Goal: Task Accomplishment & Management: Complete application form

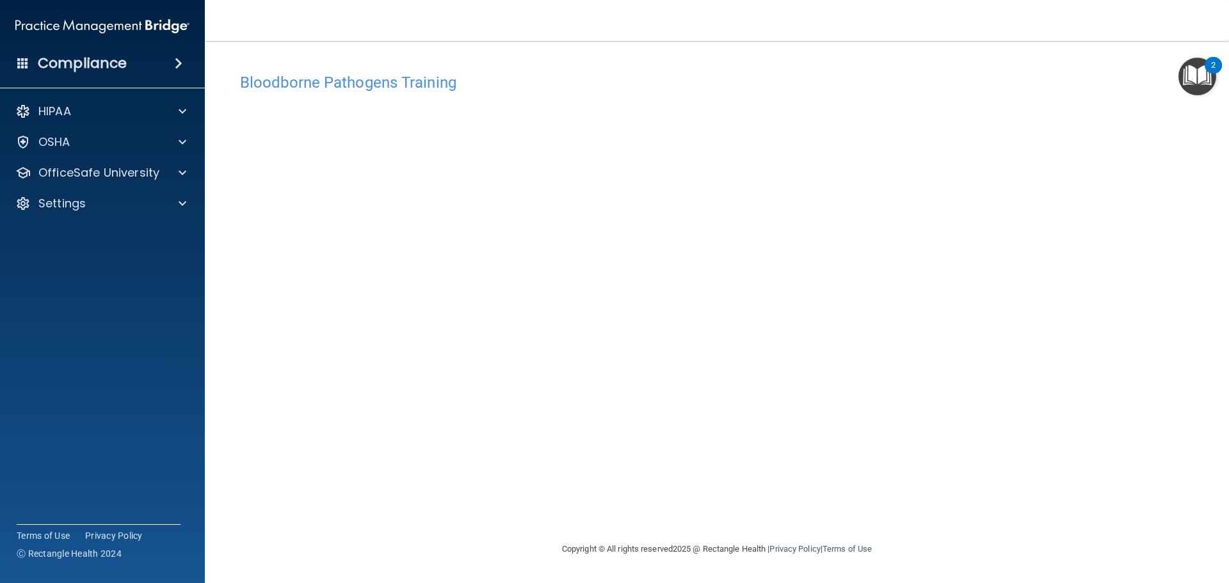
click at [1201, 78] on img "Open Resource Center, 2 new notifications" at bounding box center [1197, 77] width 38 height 38
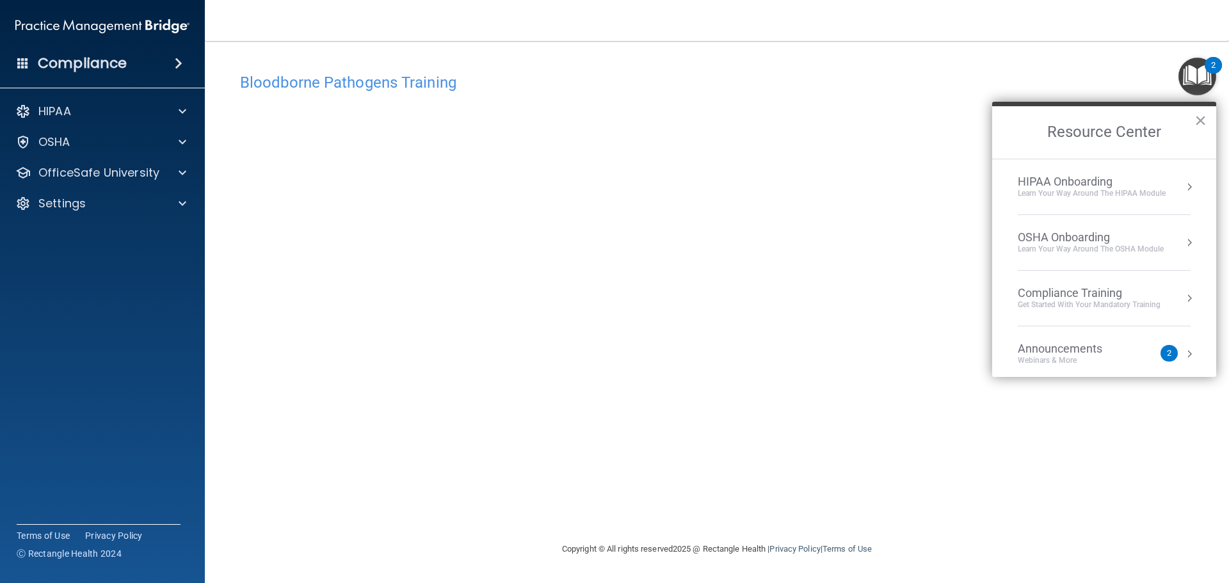
click at [579, 81] on h4 "Bloodborne Pathogens Training" at bounding box center [717, 82] width 954 height 17
click at [1101, 495] on div "Bloodborne Pathogens Training This course doesn’t expire until . Are you sure y…" at bounding box center [716, 304] width 973 height 475
click at [888, 68] on div "Bloodborne Pathogens Training" at bounding box center [716, 82] width 973 height 31
drag, startPoint x: 870, startPoint y: 88, endPoint x: 948, endPoint y: 97, distance: 78.7
click at [872, 86] on h4 "Bloodborne Pathogens Training" at bounding box center [717, 82] width 954 height 17
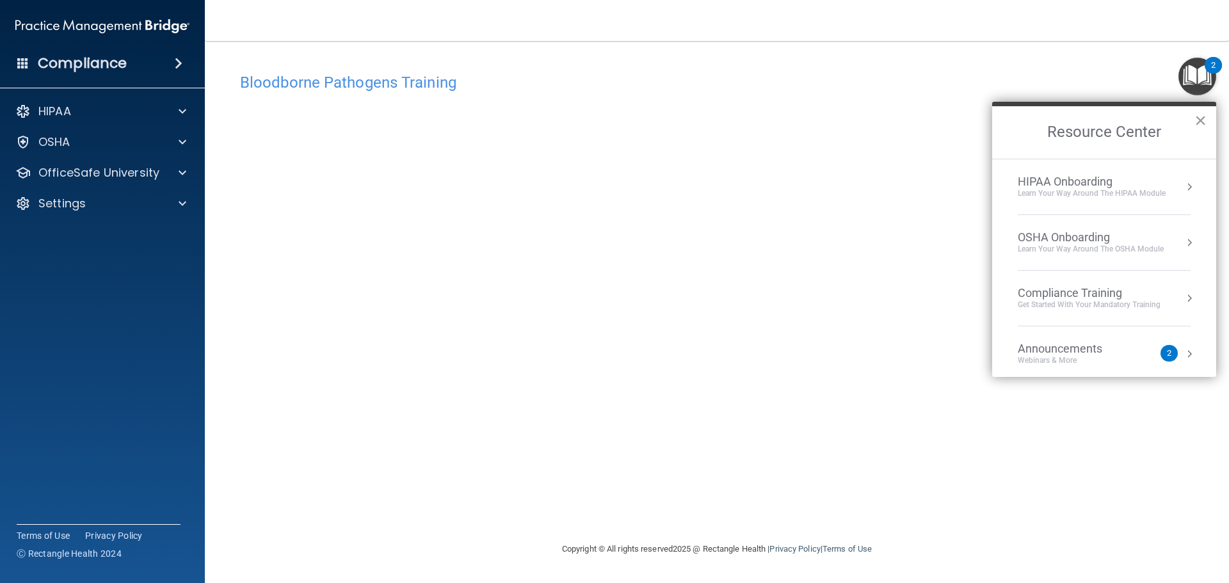
click at [1200, 119] on button "×" at bounding box center [1200, 120] width 12 height 20
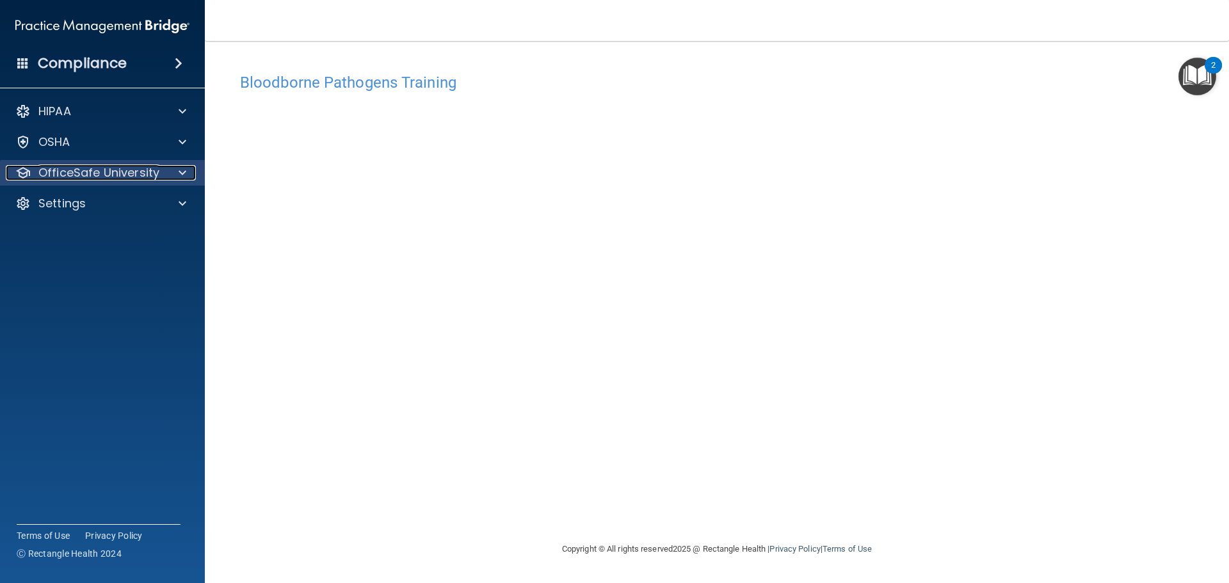
click at [84, 173] on p "OfficeSafe University" at bounding box center [98, 172] width 121 height 15
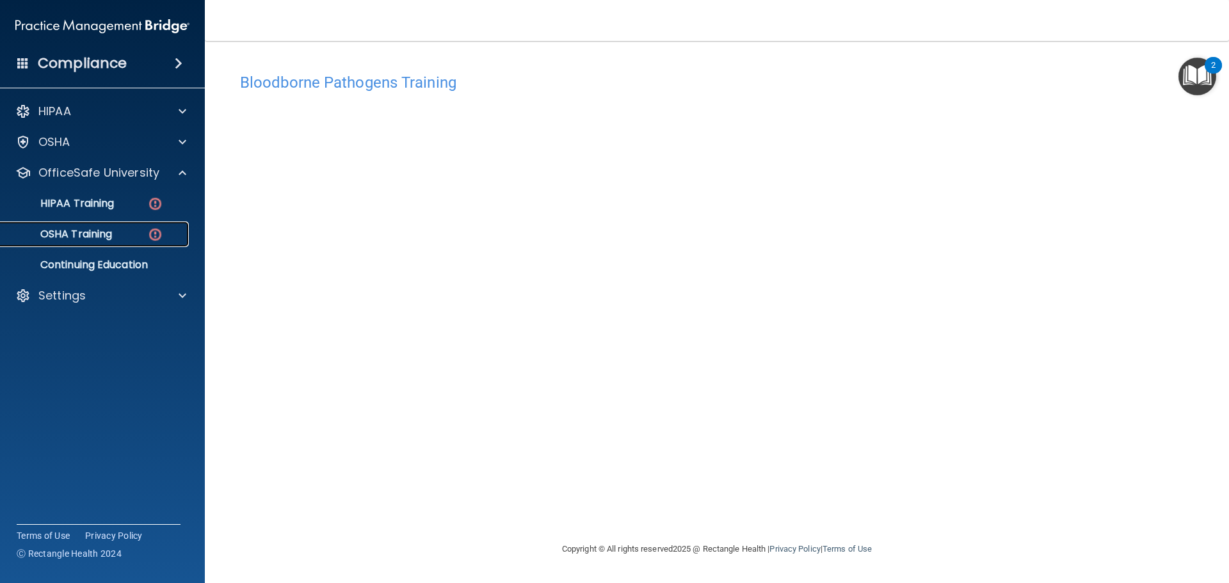
click at [88, 230] on p "OSHA Training" at bounding box center [60, 234] width 104 height 13
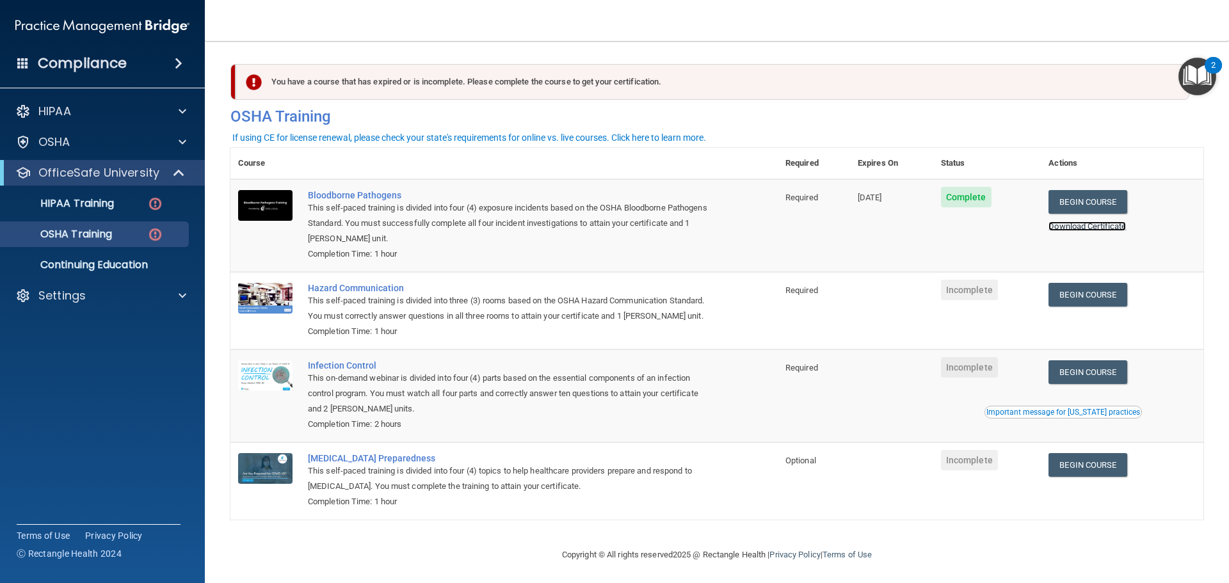
click at [1094, 228] on link "Download Certificate" at bounding box center [1086, 226] width 77 height 10
click at [1082, 300] on link "Begin Course" at bounding box center [1087, 295] width 78 height 24
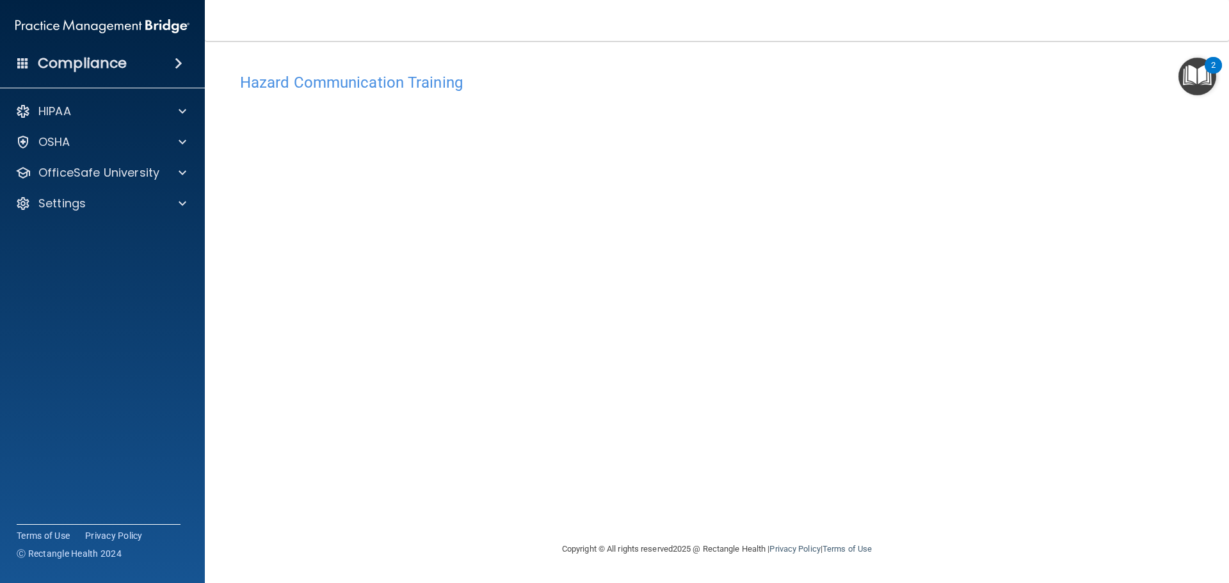
click at [1201, 75] on img "Open Resource Center, 2 new notifications" at bounding box center [1197, 77] width 38 height 38
click at [1202, 76] on img "Open Resource Center, 2 new notifications" at bounding box center [1197, 77] width 38 height 38
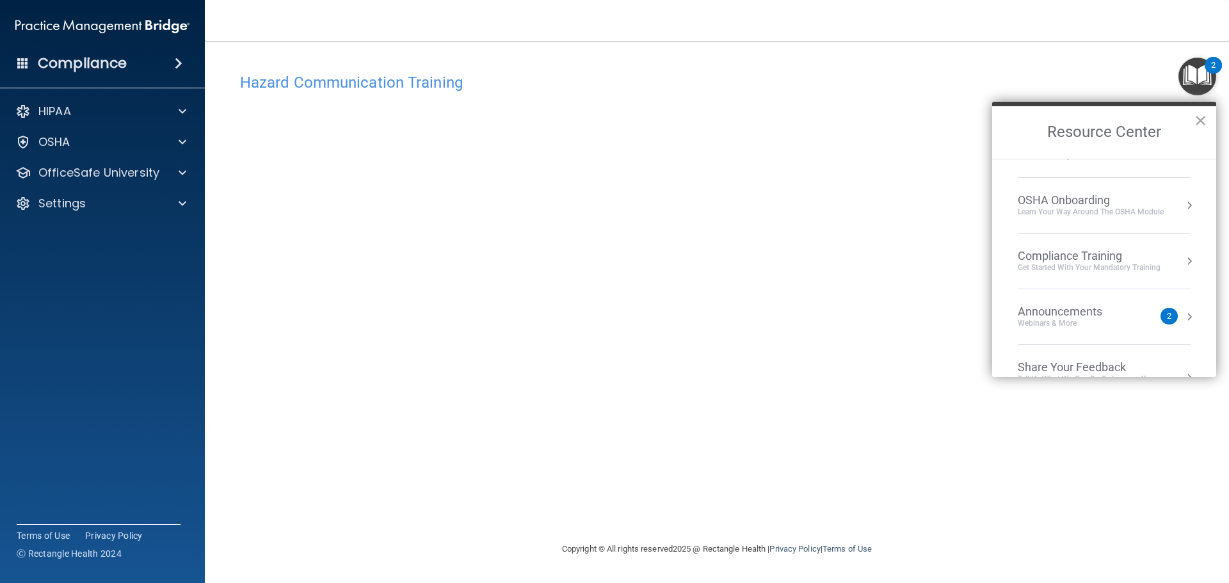
scroll to position [72, 0]
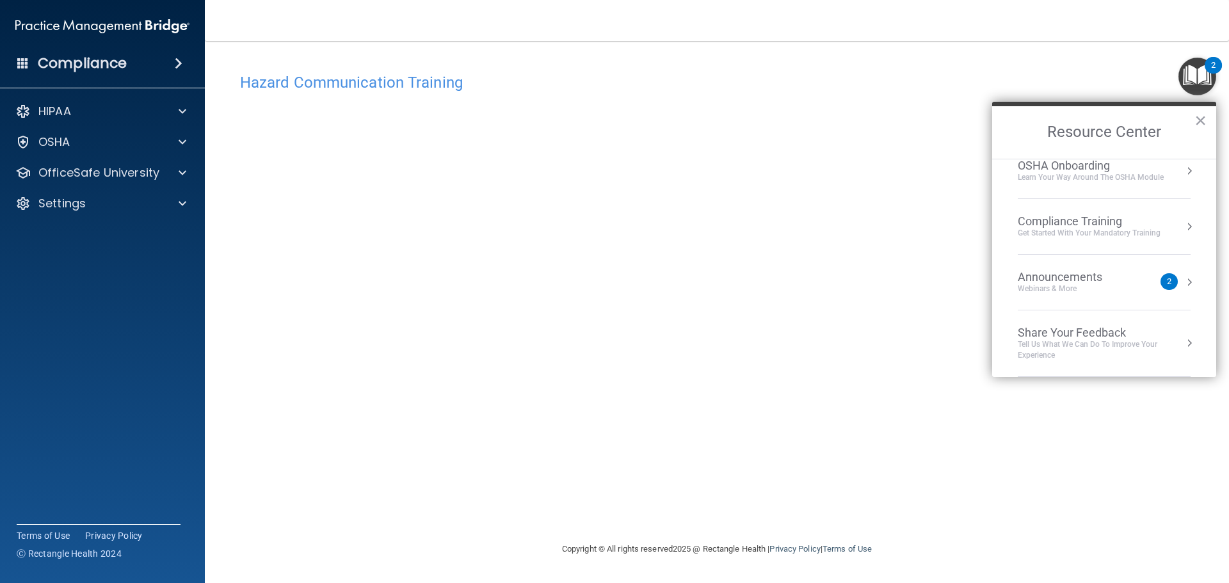
click at [943, 240] on div "Hazard Communication Training This course doesn’t expire until . Are you sure y…" at bounding box center [716, 304] width 973 height 475
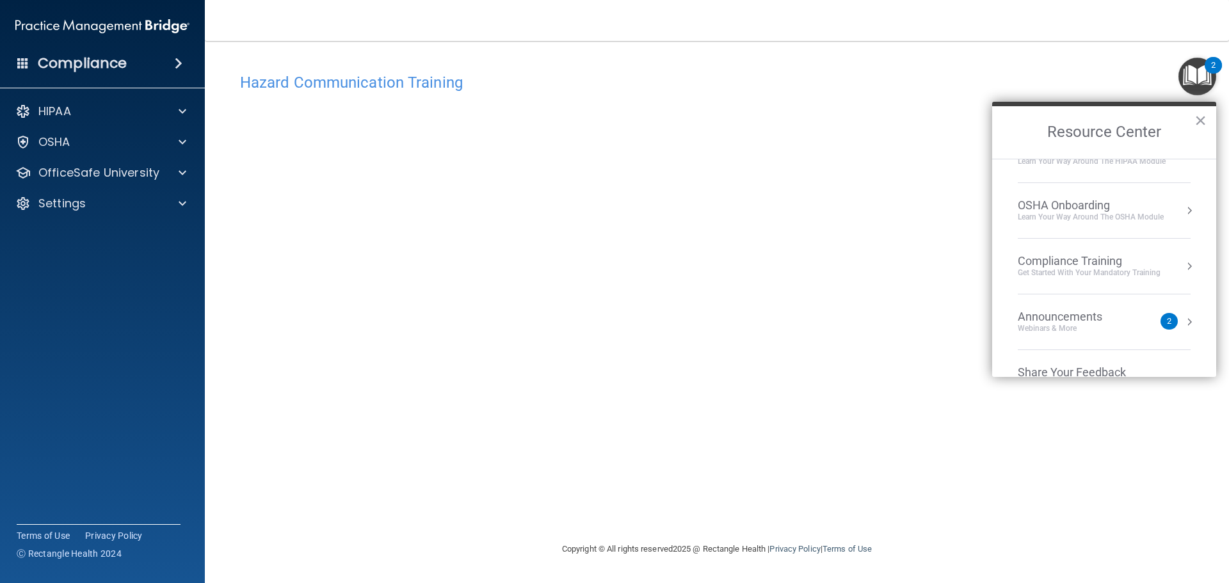
scroll to position [0, 0]
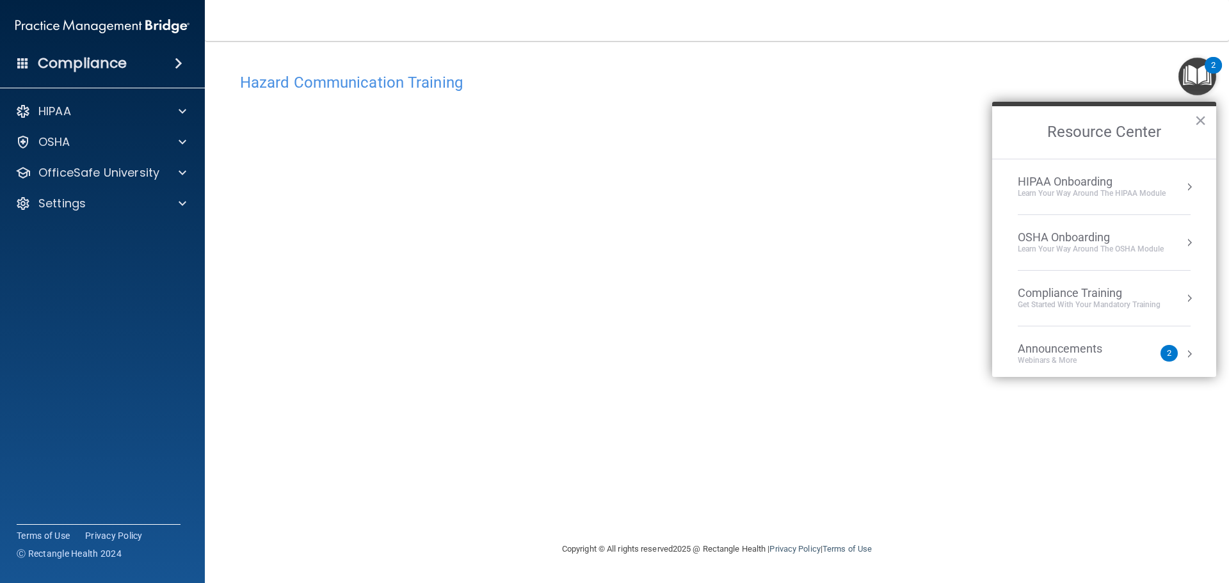
click at [812, 31] on nav "Toggle navigation Brianna Reigoza brianna@pvmg-inc.com Manage My Enterprise Per…" at bounding box center [717, 20] width 1024 height 41
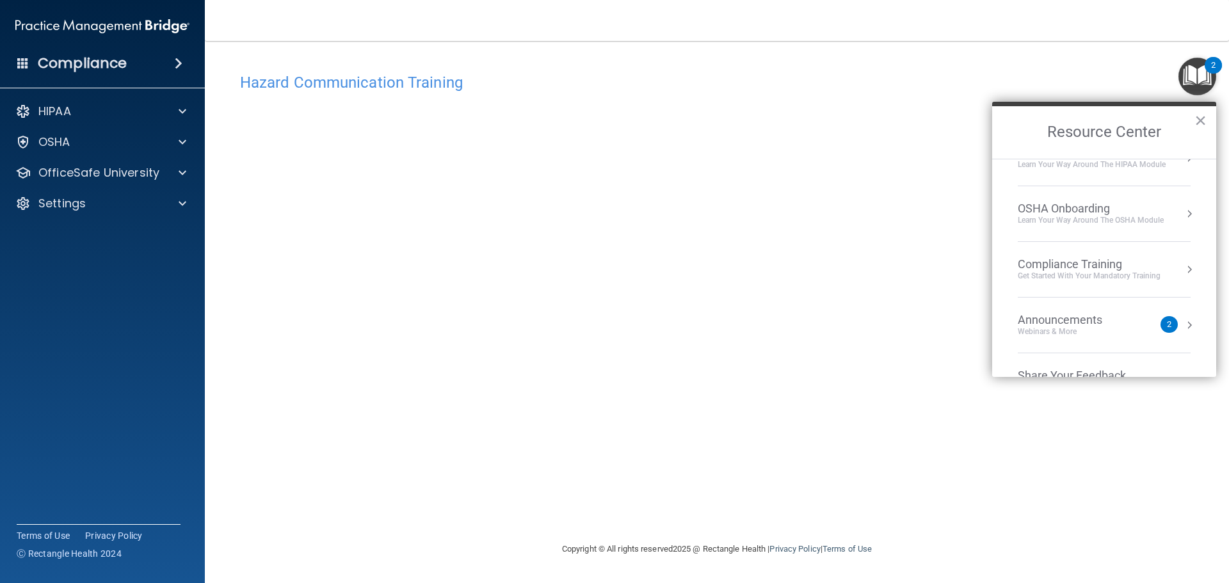
scroll to position [72, 0]
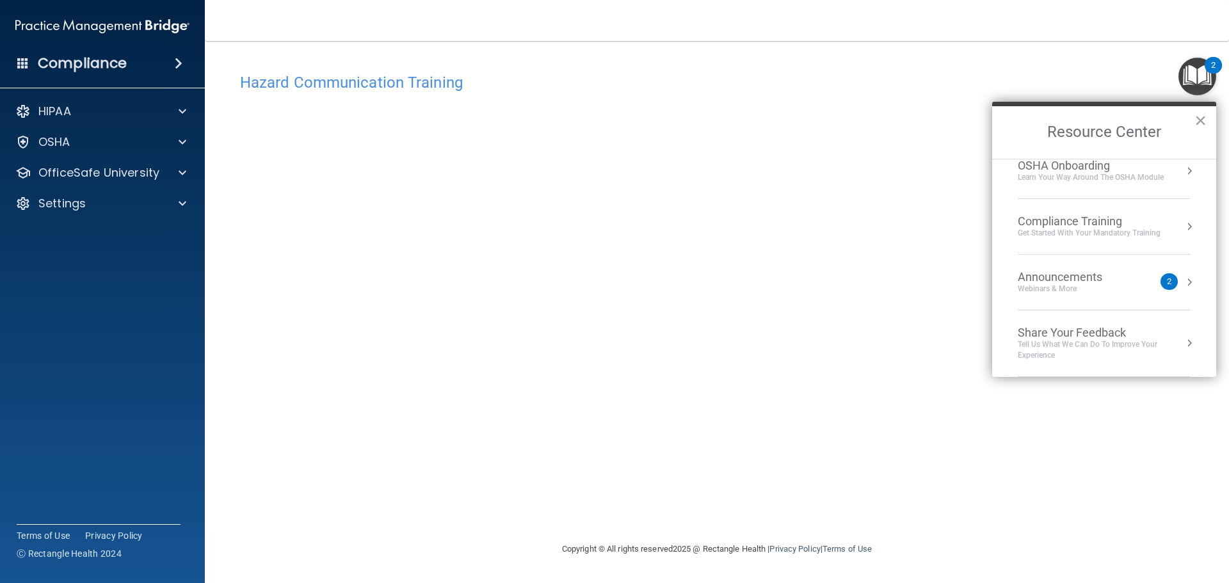
click at [911, 505] on div "Hazard Communication Training This course doesn’t expire until . Are you sure y…" at bounding box center [716, 304] width 973 height 475
drag, startPoint x: 1201, startPoint y: 116, endPoint x: 523, endPoint y: 90, distance: 678.9
click at [1201, 116] on button "×" at bounding box center [1200, 120] width 12 height 20
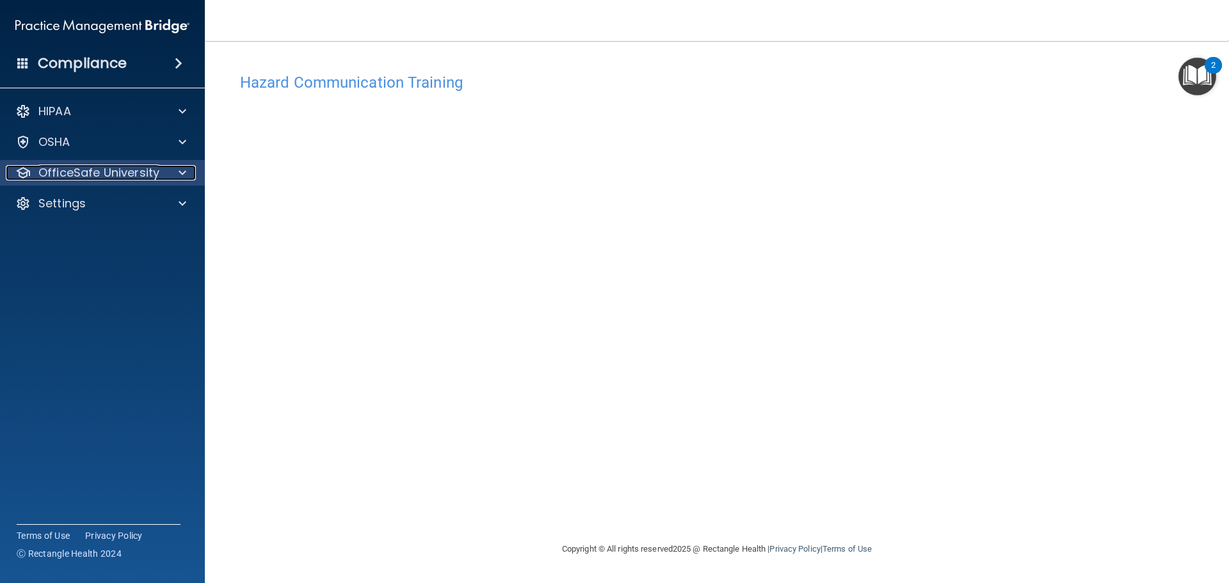
click at [92, 179] on p "OfficeSafe University" at bounding box center [98, 172] width 121 height 15
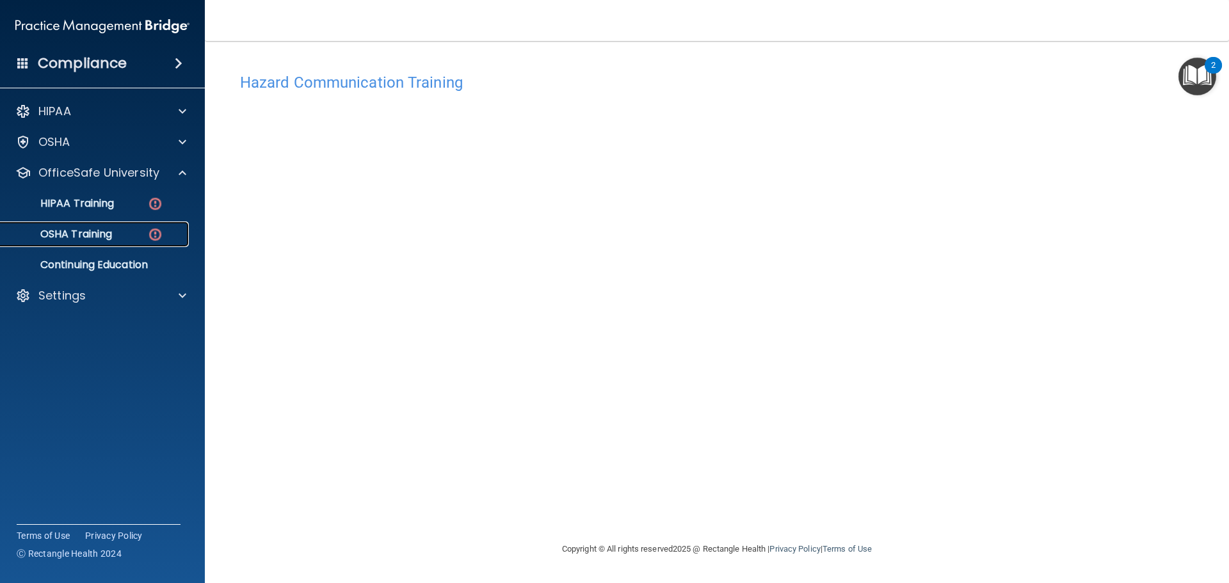
click at [96, 230] on p "OSHA Training" at bounding box center [60, 234] width 104 height 13
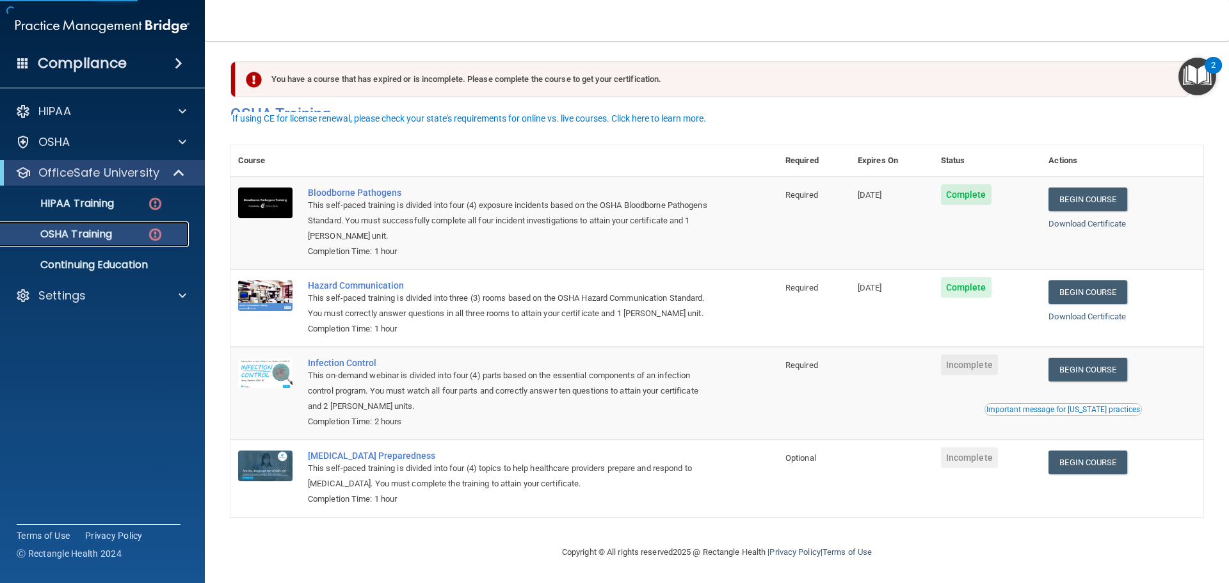
scroll to position [21, 0]
click at [1062, 372] on link "Begin Course" at bounding box center [1087, 370] width 78 height 24
click at [111, 146] on div "OSHA" at bounding box center [85, 141] width 159 height 15
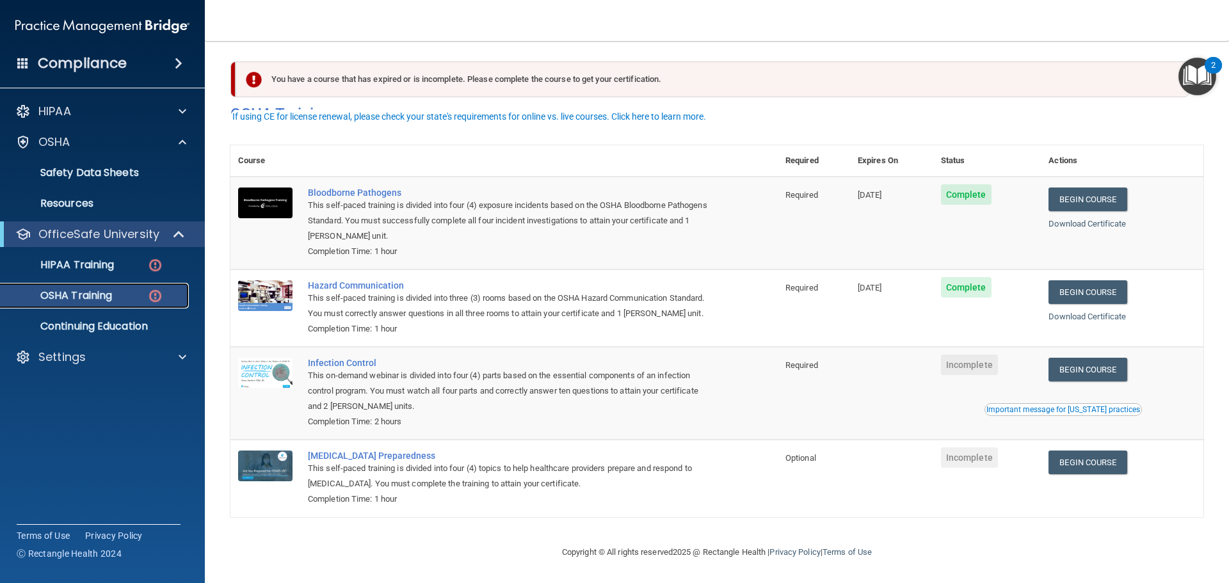
click at [93, 303] on link "OSHA Training" at bounding box center [88, 296] width 202 height 26
click at [90, 303] on link "OSHA Training" at bounding box center [88, 296] width 202 height 26
click at [81, 297] on p "OSHA Training" at bounding box center [60, 295] width 104 height 13
click at [83, 295] on p "OSHA Training" at bounding box center [60, 295] width 104 height 13
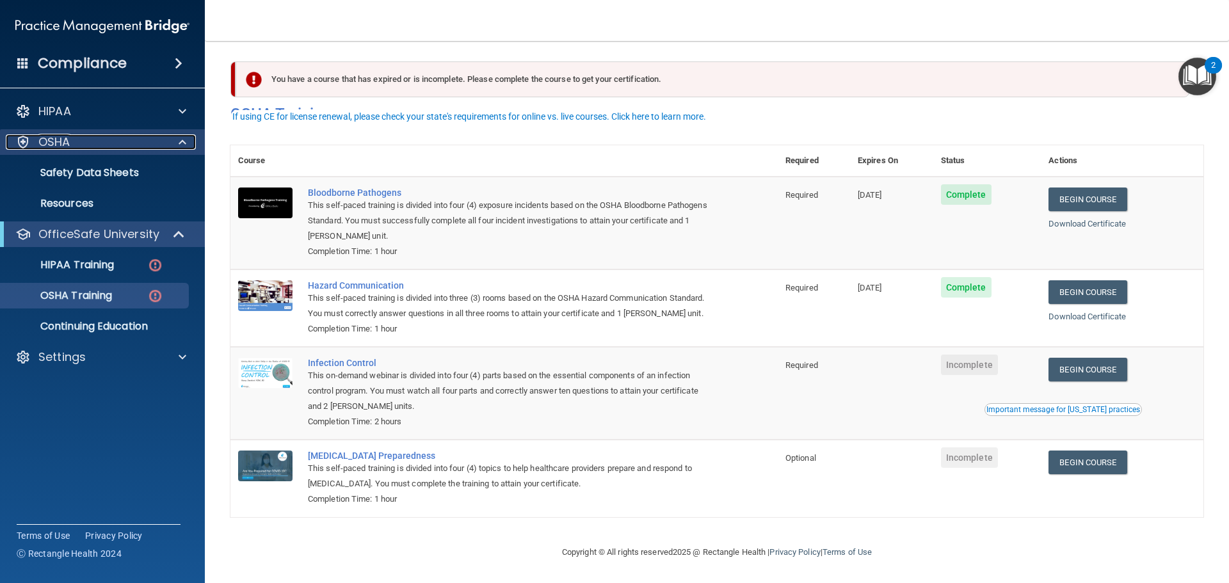
click at [88, 136] on div "OSHA" at bounding box center [85, 141] width 159 height 15
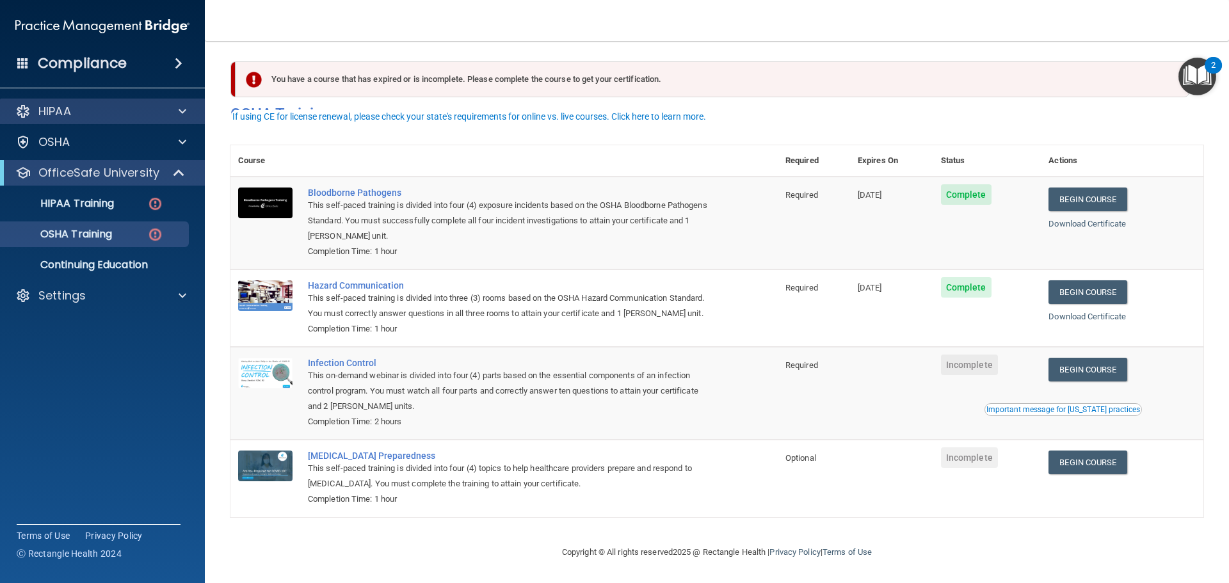
click at [88, 102] on div "HIPAA" at bounding box center [102, 112] width 205 height 26
click at [89, 111] on div "HIPAA" at bounding box center [85, 111] width 159 height 15
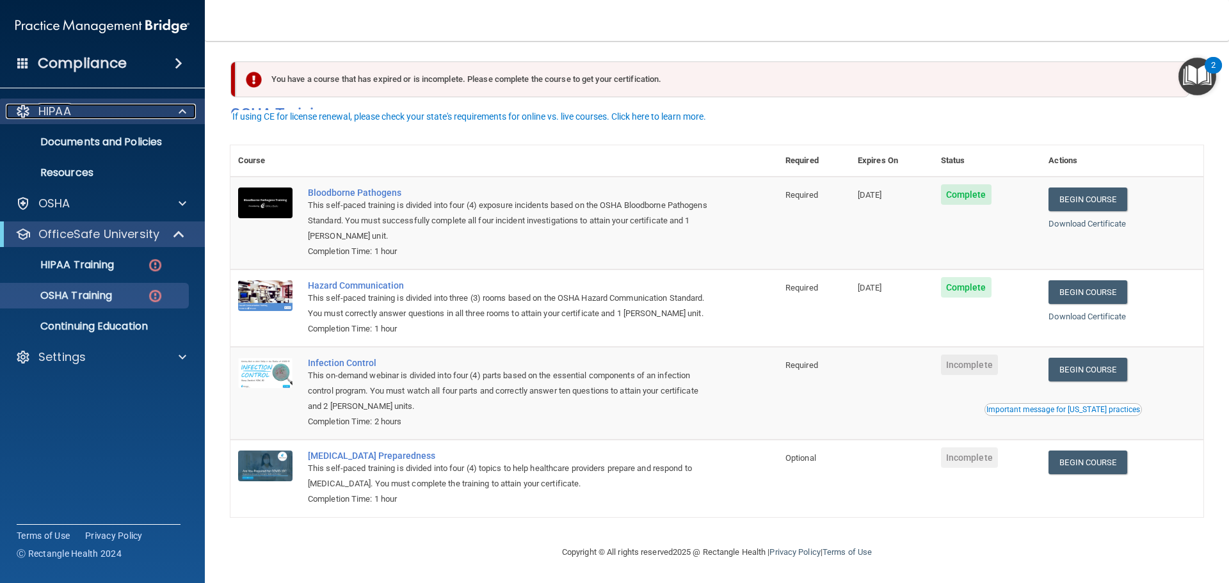
click at [91, 118] on div "HIPAA" at bounding box center [85, 111] width 159 height 15
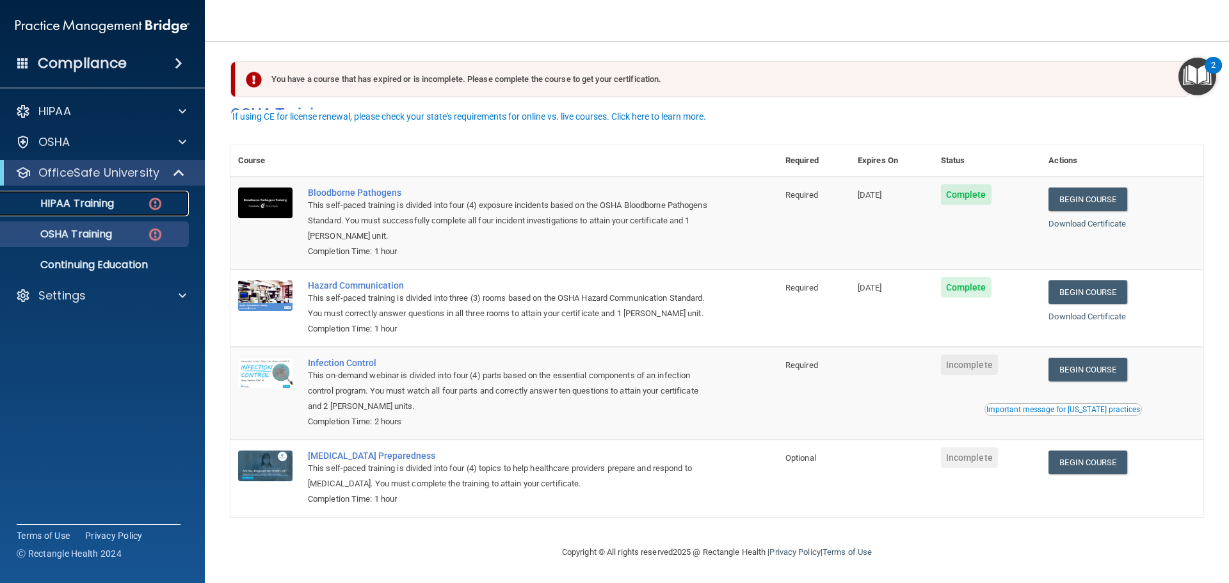
click at [80, 214] on link "HIPAA Training" at bounding box center [88, 204] width 202 height 26
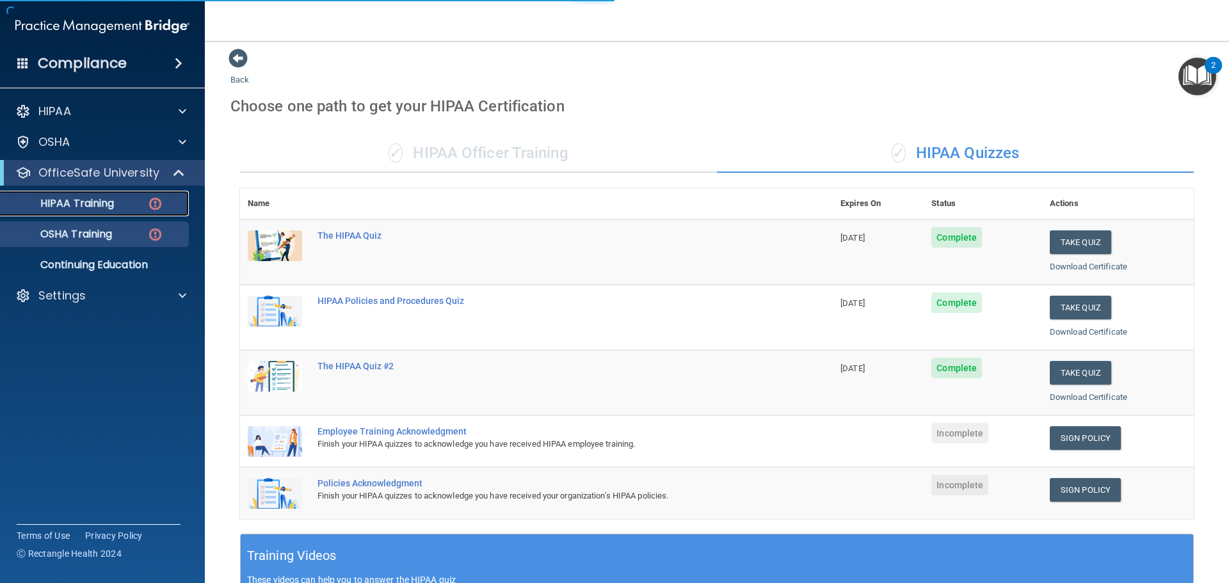
scroll to position [354, 0]
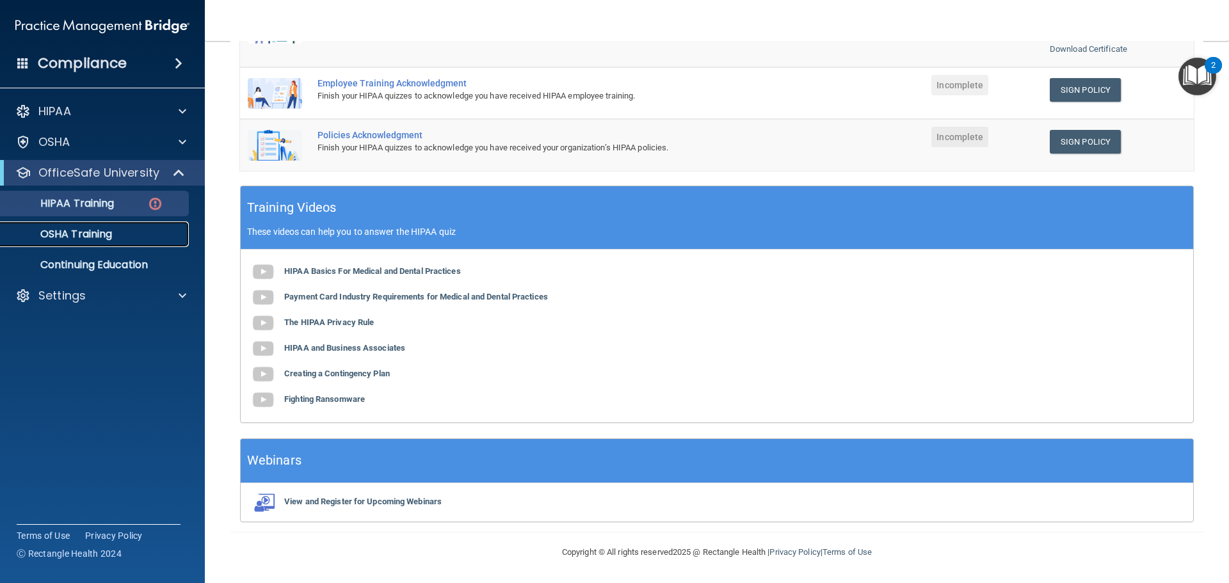
click at [69, 235] on p "OSHA Training" at bounding box center [60, 234] width 104 height 13
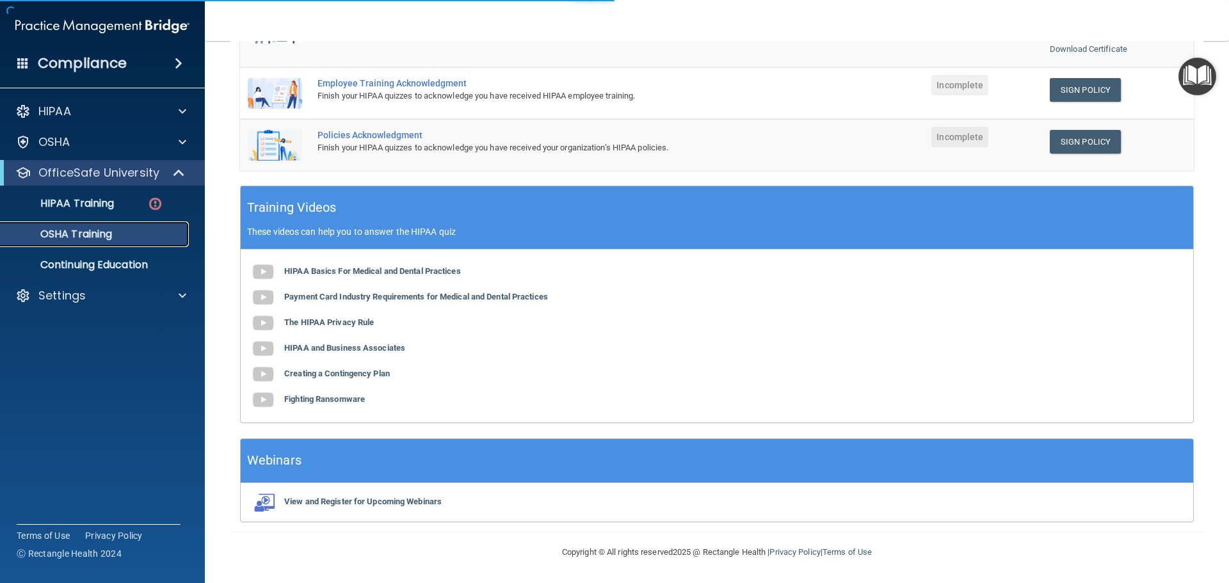
click at [68, 234] on p "OSHA Training" at bounding box center [60, 234] width 104 height 13
click at [67, 234] on p "OSHA Training" at bounding box center [60, 234] width 104 height 13
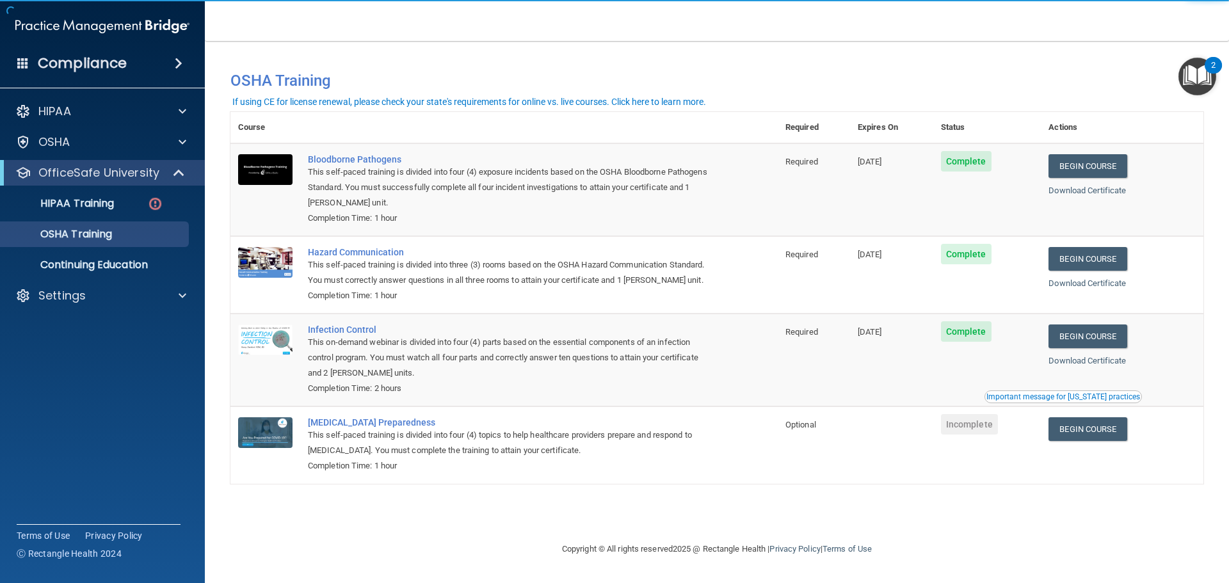
click at [1194, 331] on div "Begin Course" at bounding box center [1121, 336] width 147 height 24
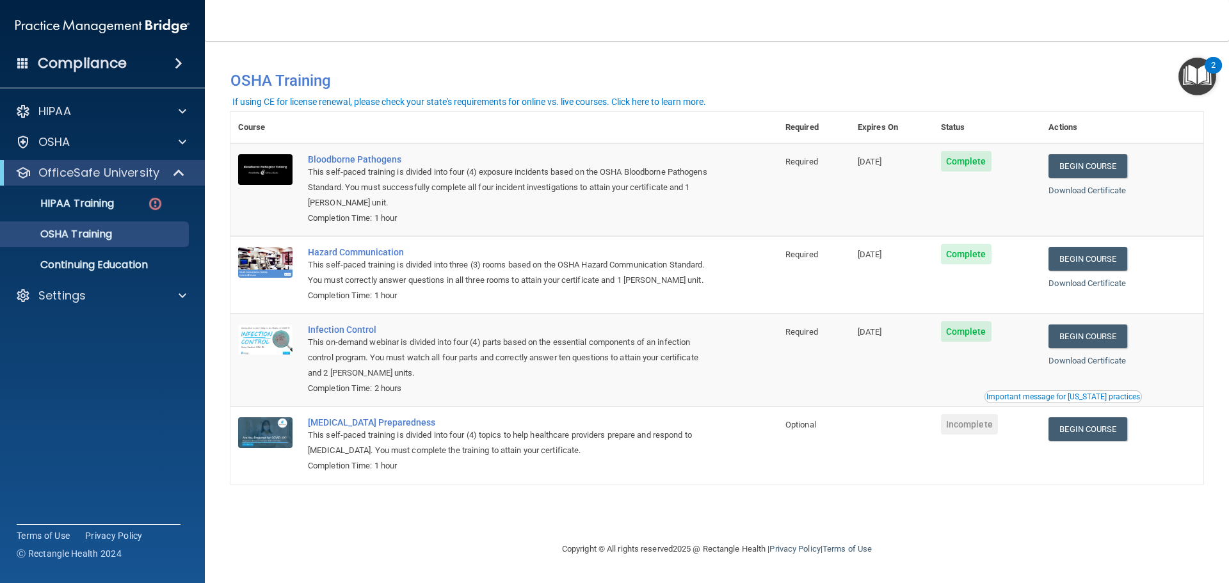
drag, startPoint x: 891, startPoint y: 564, endPoint x: 1098, endPoint y: 353, distance: 295.1
click at [891, 561] on div "Copyright © All rights reserved 2025 @ Rectangle Health | Privacy Policy | Term…" at bounding box center [716, 549] width 467 height 41
click at [1078, 433] on link "Begin Course" at bounding box center [1087, 429] width 78 height 24
click at [92, 146] on div "OSHA" at bounding box center [85, 141] width 159 height 15
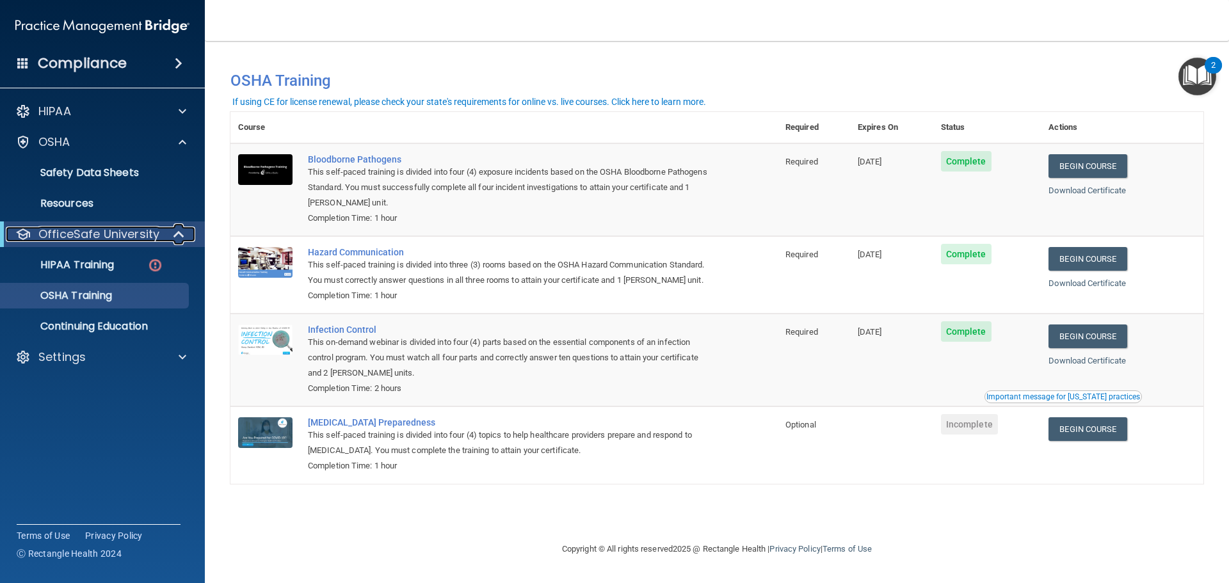
click at [90, 228] on p "OfficeSafe University" at bounding box center [98, 234] width 121 height 15
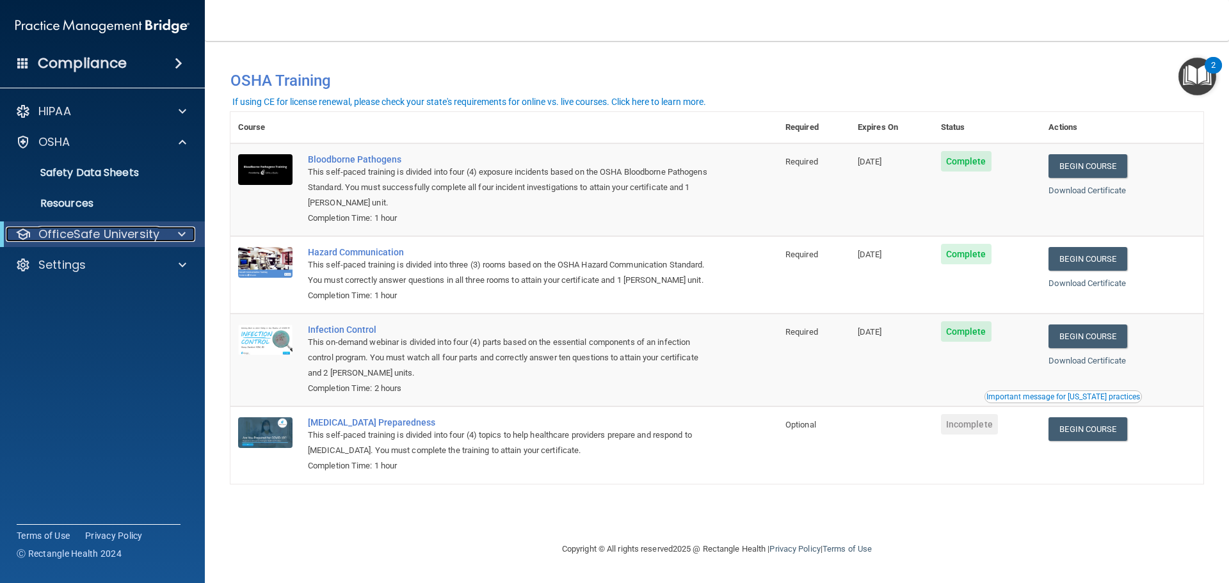
click at [92, 230] on p "OfficeSafe University" at bounding box center [98, 234] width 121 height 15
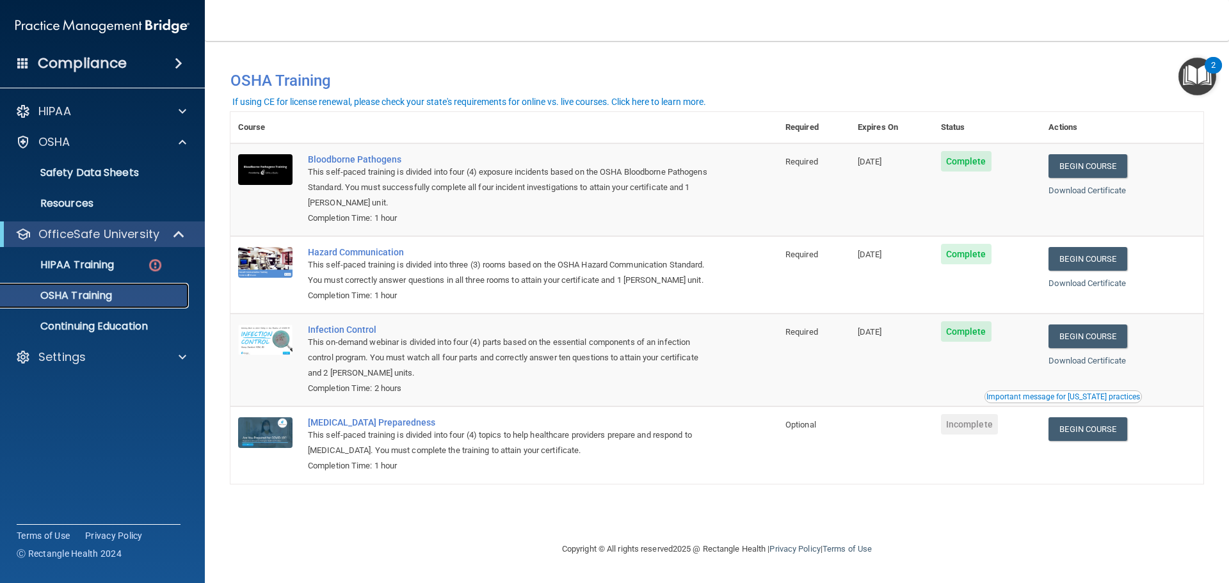
drag, startPoint x: 88, startPoint y: 295, endPoint x: 86, endPoint y: 302, distance: 7.3
click at [86, 302] on link "OSHA Training" at bounding box center [88, 296] width 202 height 26
click at [86, 301] on p "OSHA Training" at bounding box center [60, 295] width 104 height 13
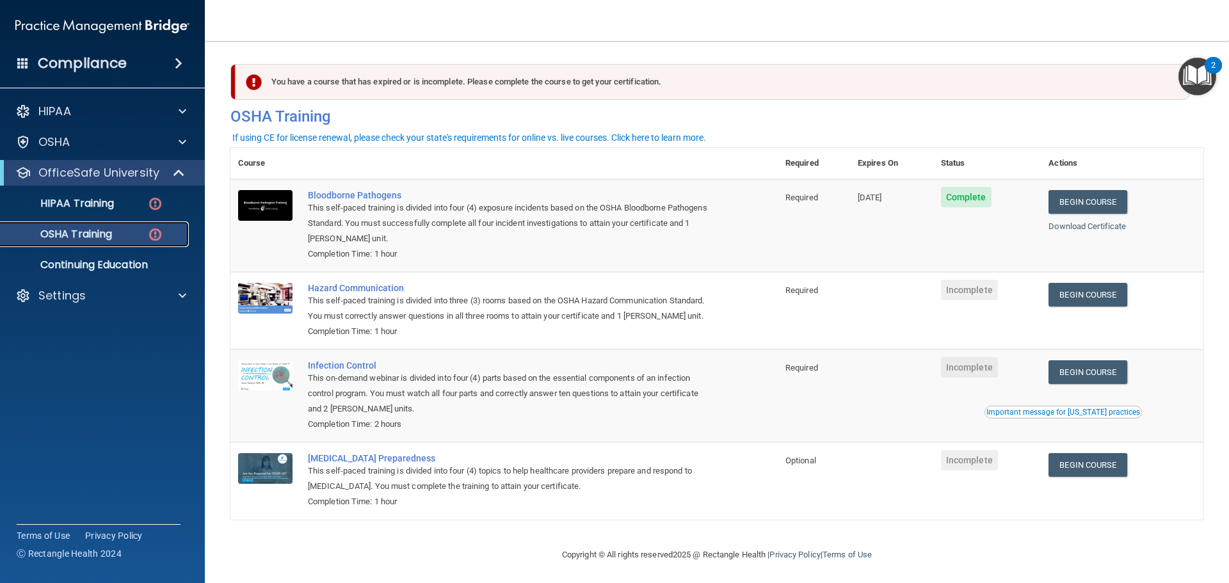
click at [84, 245] on link "OSHA Training" at bounding box center [88, 234] width 202 height 26
click at [84, 242] on link "OSHA Training" at bounding box center [88, 234] width 202 height 26
click at [109, 169] on p "OfficeSafe University" at bounding box center [98, 172] width 121 height 15
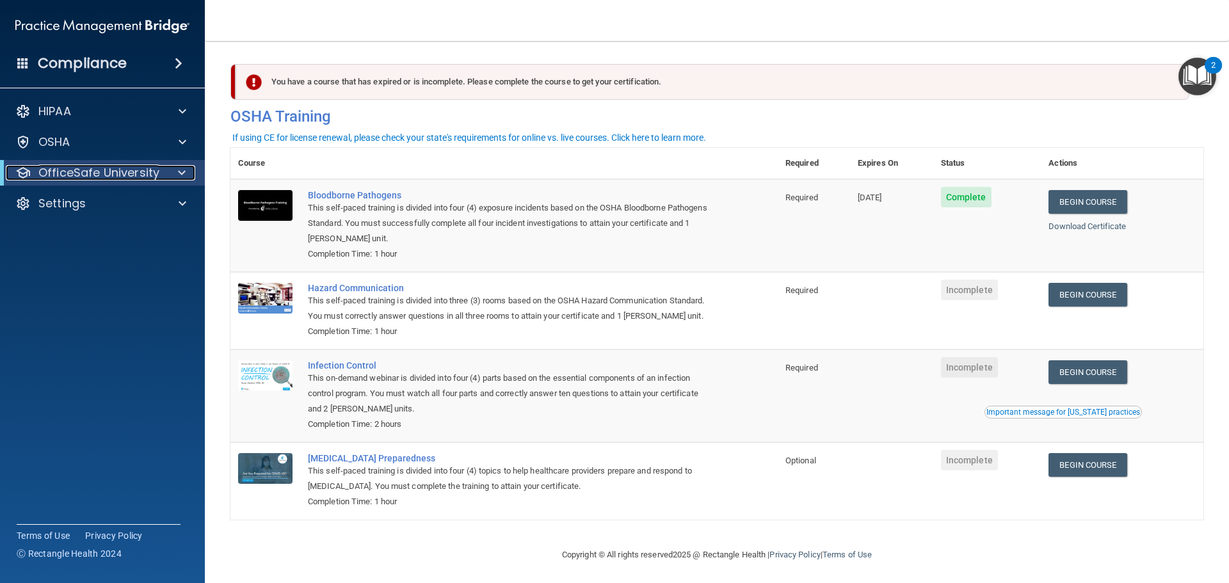
click at [115, 179] on p "OfficeSafe University" at bounding box center [98, 172] width 121 height 15
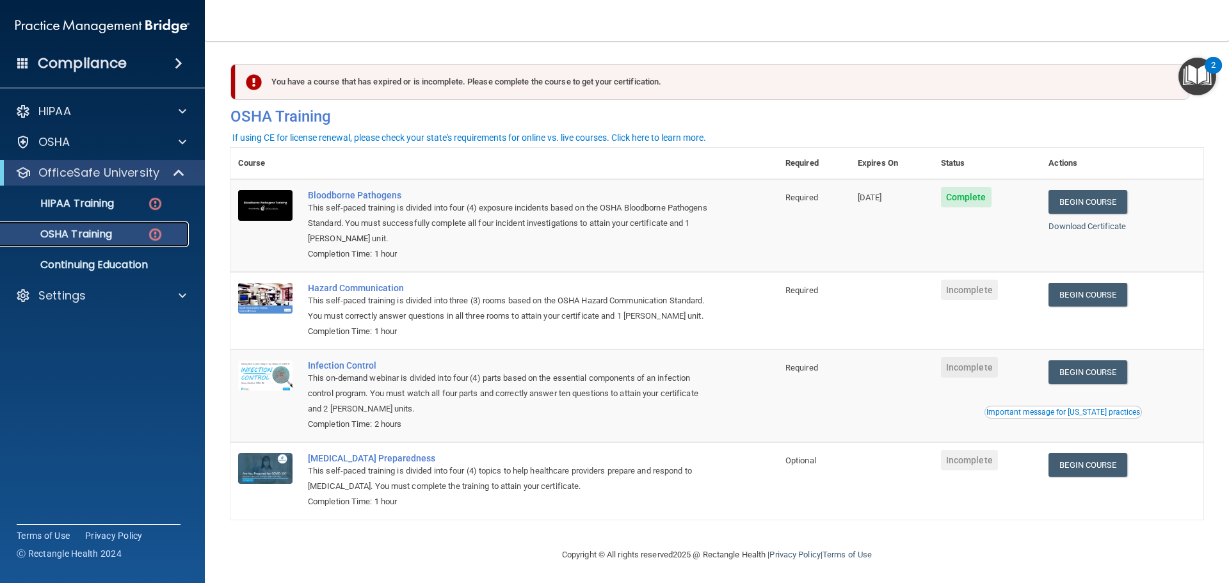
click at [92, 243] on link "OSHA Training" at bounding box center [88, 234] width 202 height 26
click at [92, 240] on p "OSHA Training" at bounding box center [60, 234] width 104 height 13
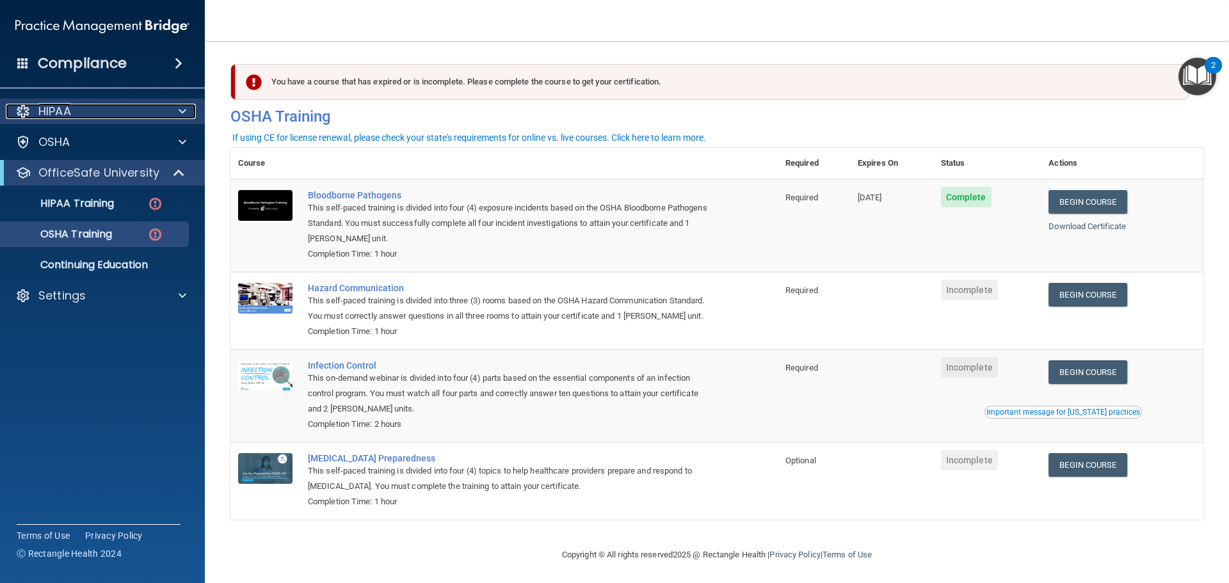
click at [120, 110] on div "HIPAA" at bounding box center [85, 111] width 159 height 15
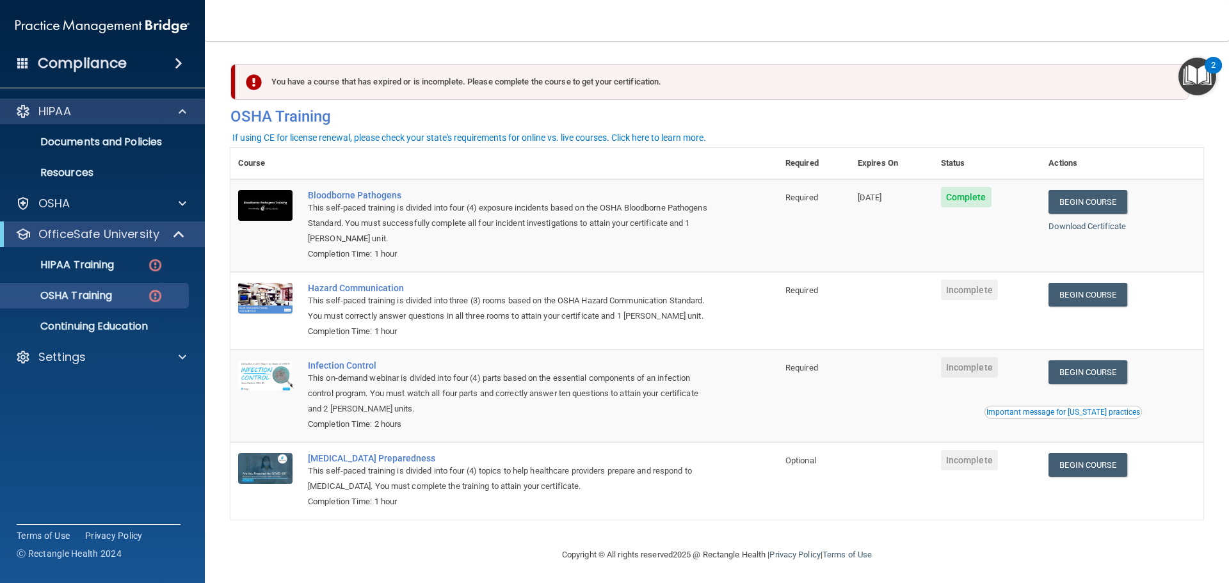
click at [119, 119] on div "HIPAA" at bounding box center [102, 112] width 205 height 26
click at [76, 289] on p "OSHA Training" at bounding box center [60, 295] width 104 height 13
click at [77, 289] on p "OSHA Training" at bounding box center [60, 295] width 104 height 13
click at [148, 63] on div "Compliance" at bounding box center [102, 63] width 205 height 28
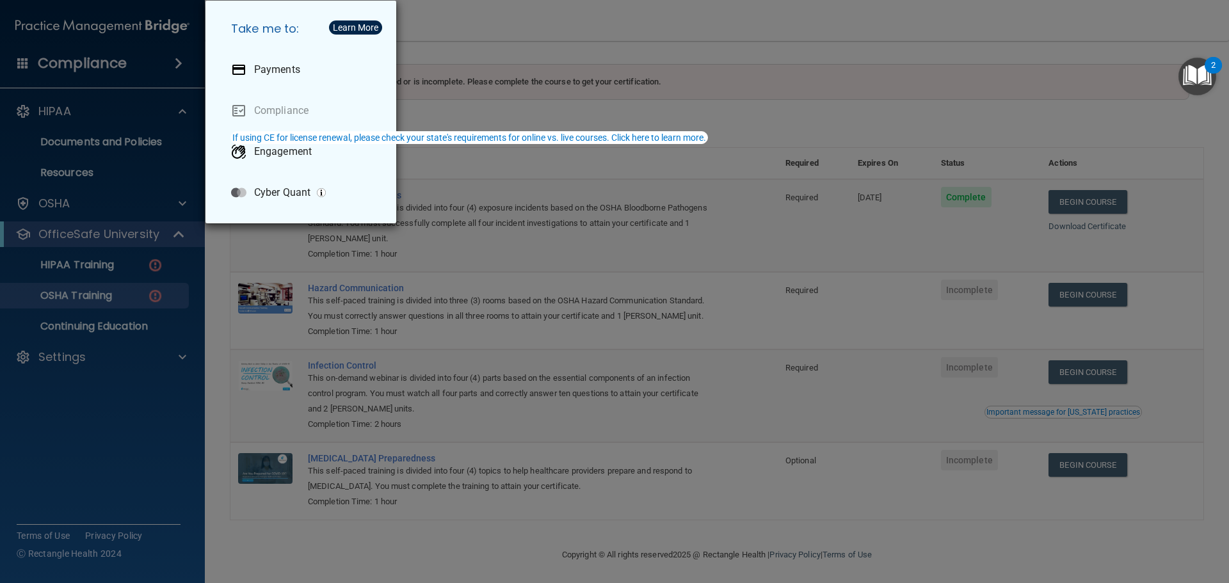
click at [514, 172] on div "Take me to: Payments Compliance Engagement Cyber Quant" at bounding box center [614, 291] width 1229 height 583
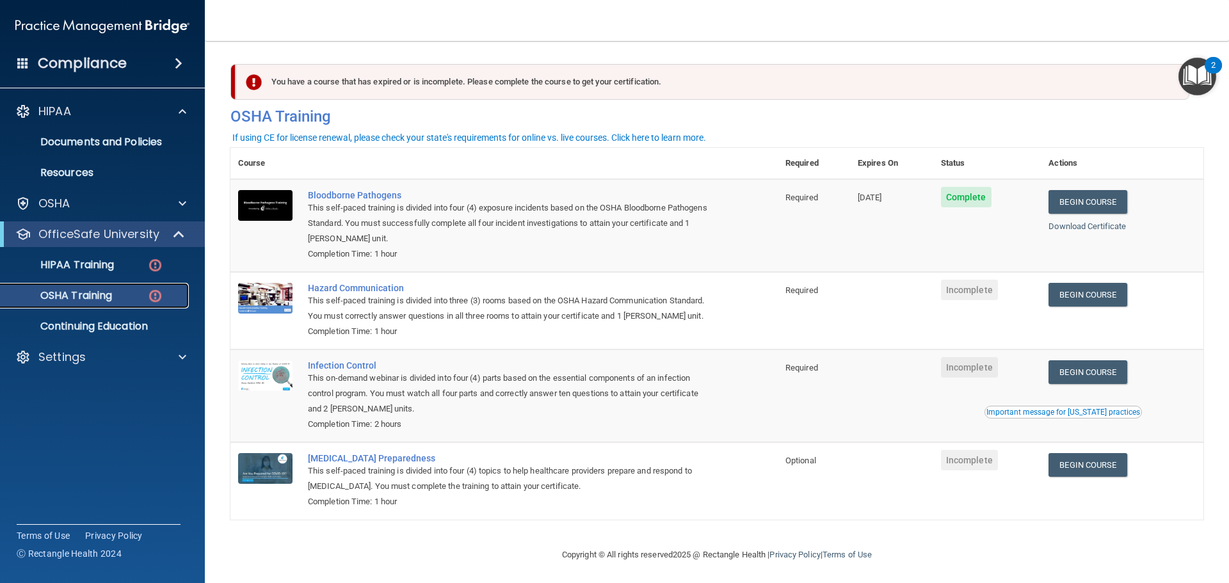
click at [68, 288] on link "OSHA Training" at bounding box center [88, 296] width 202 height 26
click at [66, 290] on p "OSHA Training" at bounding box center [60, 295] width 104 height 13
click at [65, 291] on p "OSHA Training" at bounding box center [60, 295] width 104 height 13
drag, startPoint x: 65, startPoint y: 291, endPoint x: 72, endPoint y: 284, distance: 9.5
click at [72, 283] on link "OSHA Training" at bounding box center [88, 296] width 202 height 26
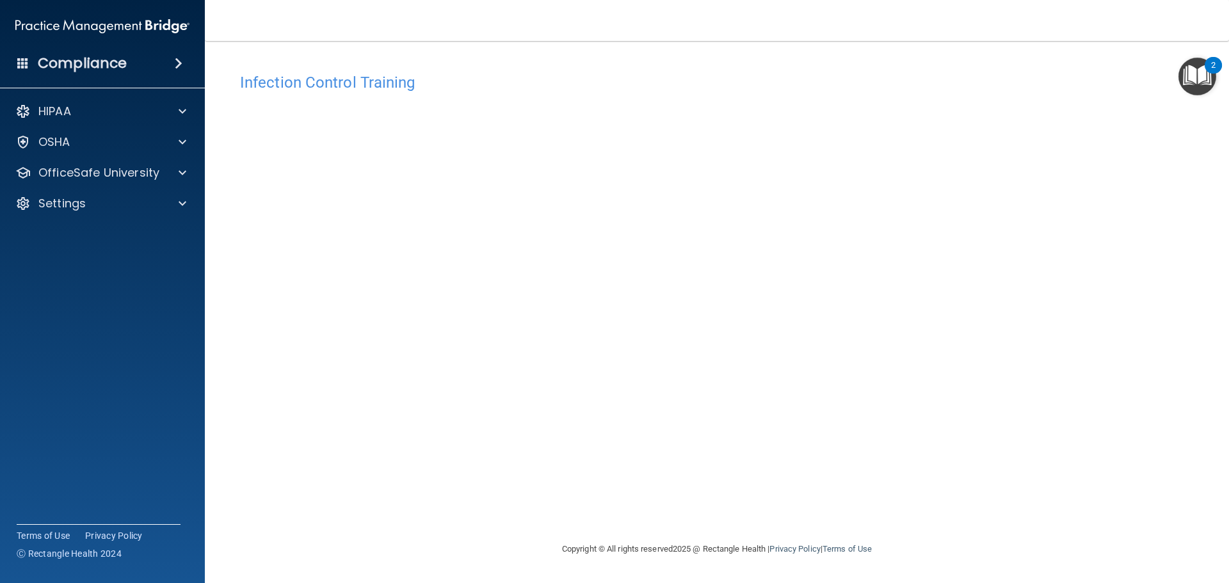
click at [591, 68] on div "Infection Control Training" at bounding box center [716, 82] width 973 height 31
click at [1194, 326] on div "Infection Control Training This course doesn’t expire until . Are you sure you …" at bounding box center [716, 304] width 973 height 475
click at [955, 378] on div "[MEDICAL_DATA] Training This course doesn’t expire until . Are you sure you wan…" at bounding box center [716, 304] width 973 height 475
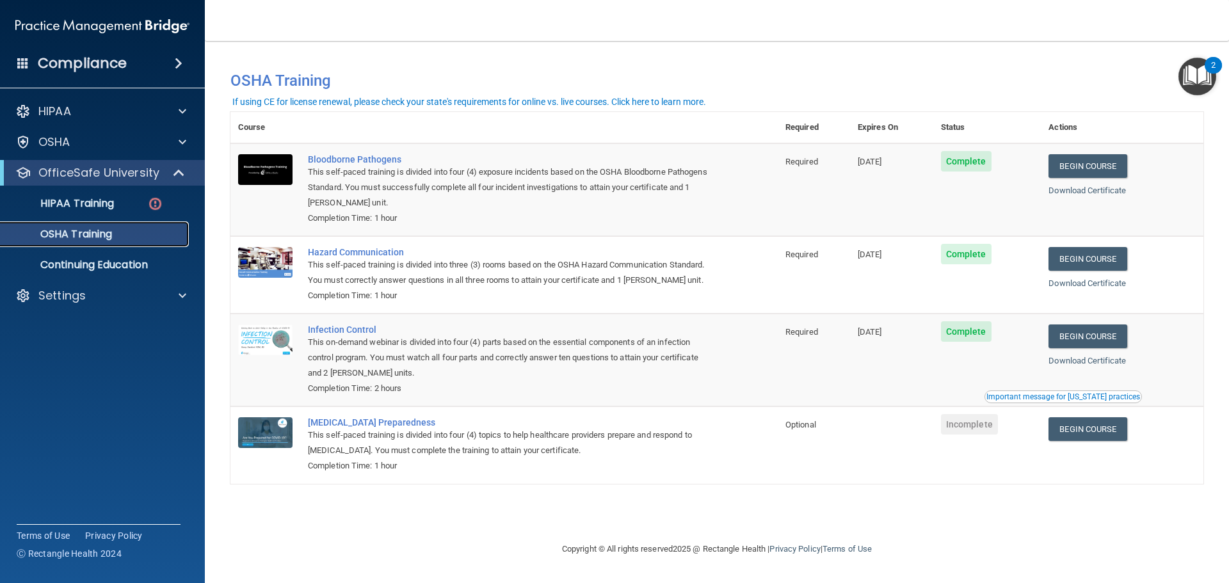
click at [101, 228] on p "OSHA Training" at bounding box center [60, 234] width 104 height 13
click at [101, 206] on p "HIPAA Training" at bounding box center [61, 203] width 106 height 13
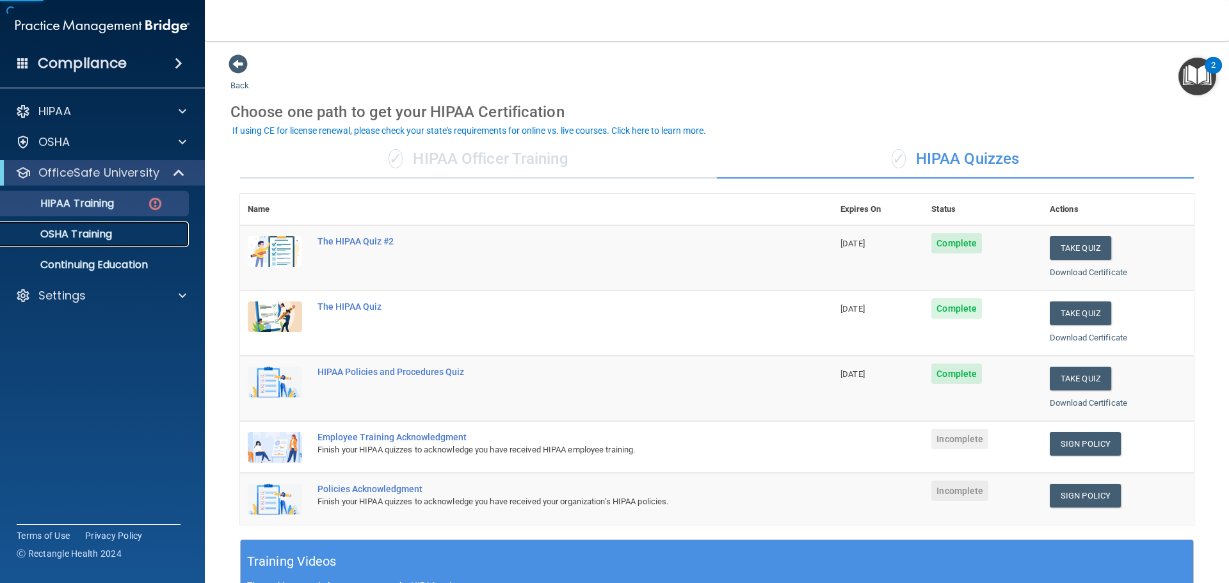
click at [109, 234] on p "OSHA Training" at bounding box center [60, 234] width 104 height 13
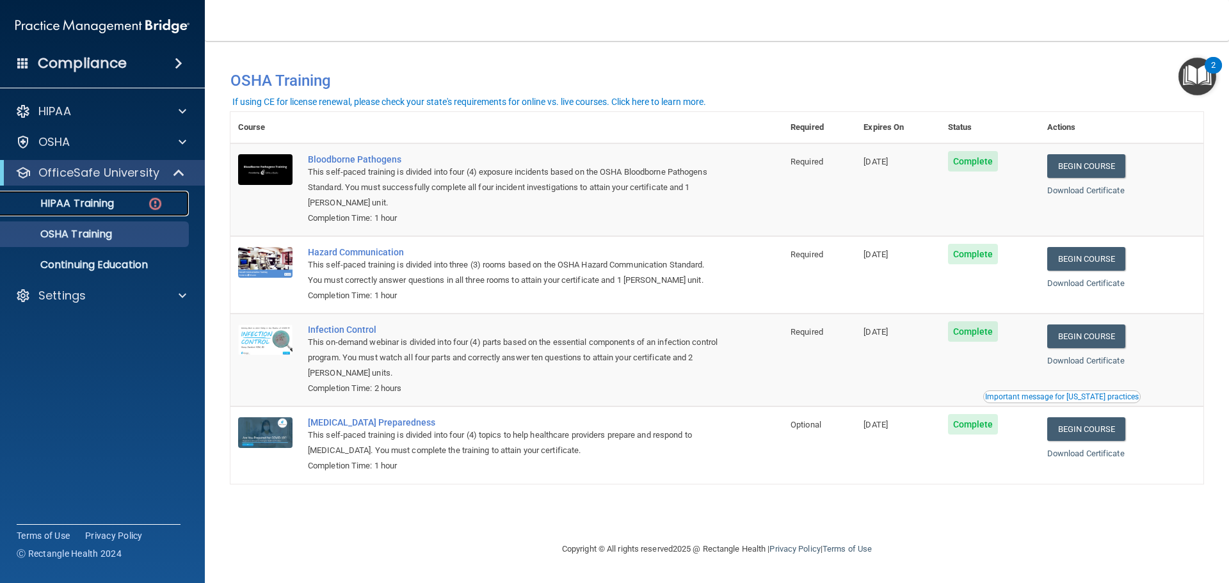
click at [100, 202] on p "HIPAA Training" at bounding box center [61, 203] width 106 height 13
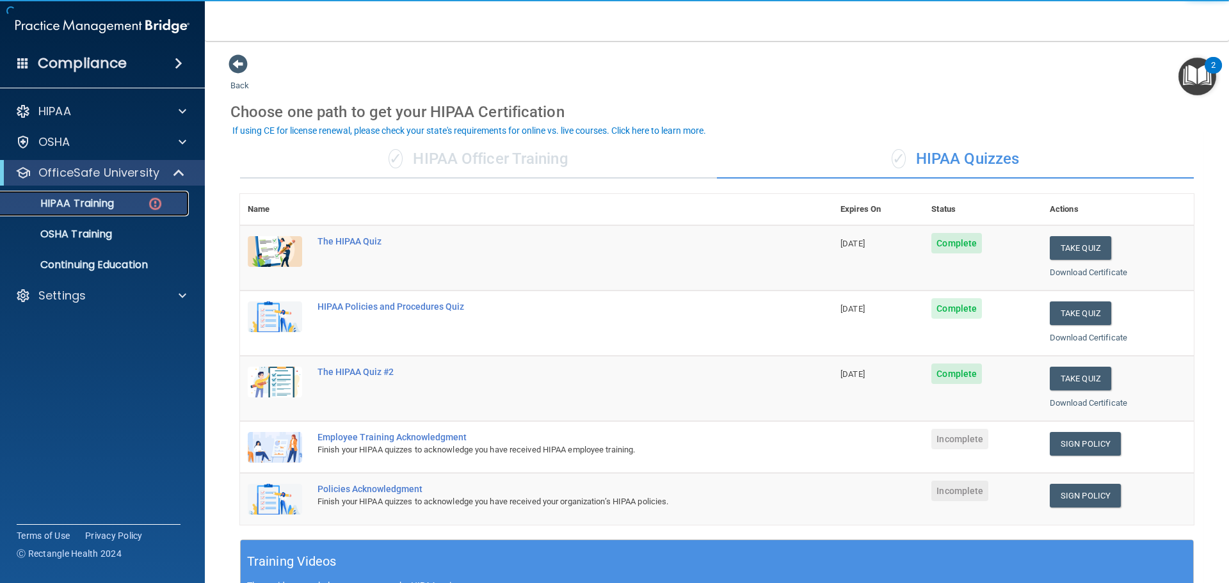
click at [96, 208] on p "HIPAA Training" at bounding box center [61, 203] width 106 height 13
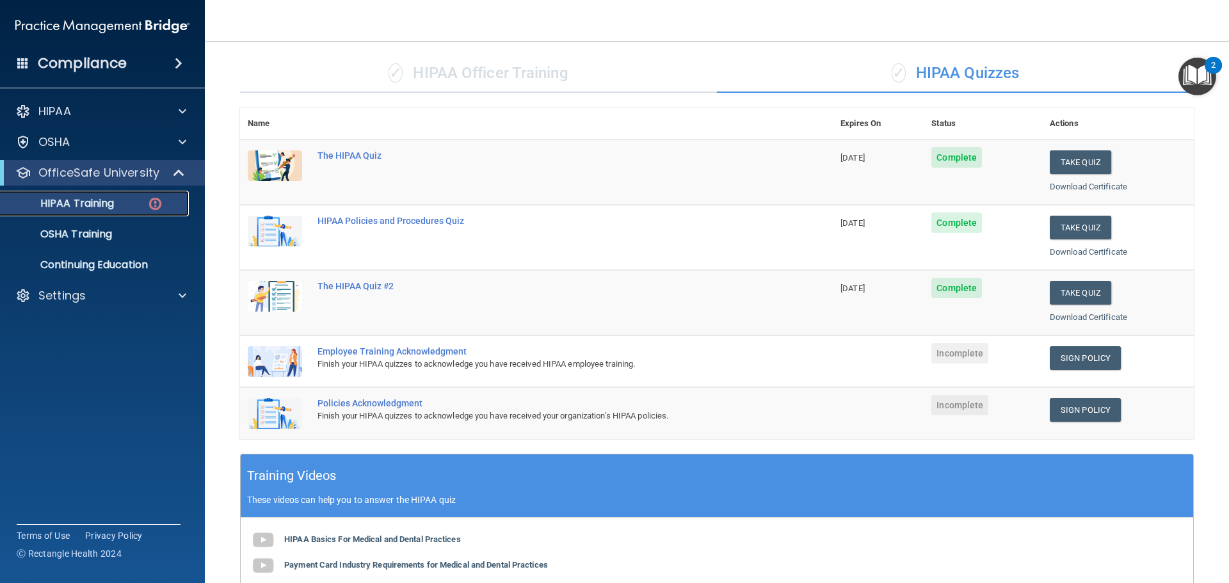
scroll to position [192, 0]
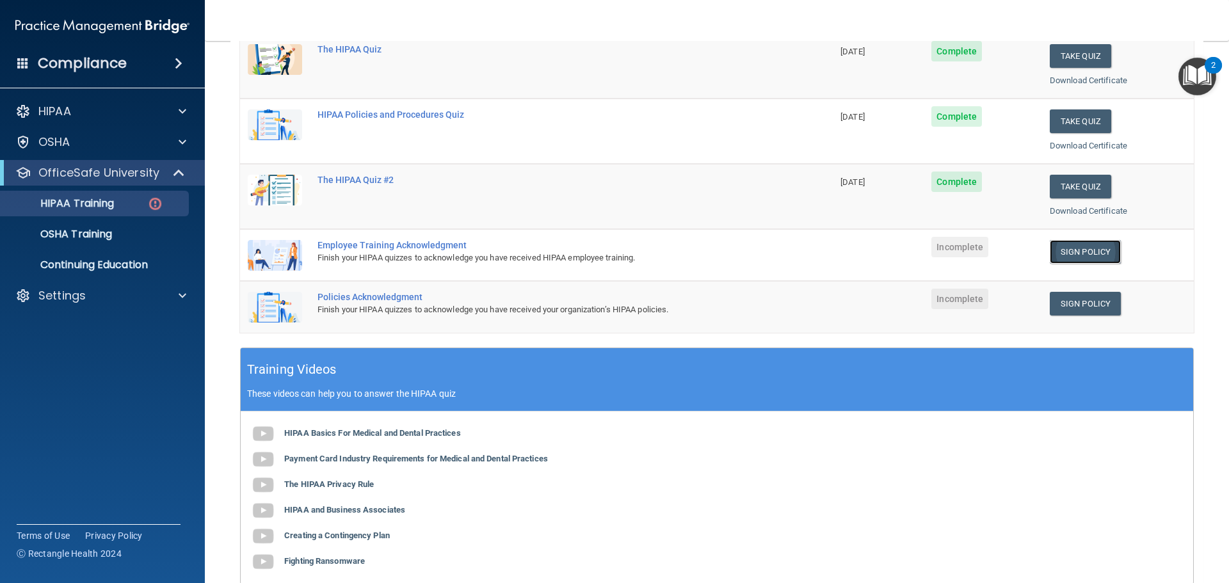
click at [1097, 254] on link "Sign Policy" at bounding box center [1085, 252] width 71 height 24
click at [1072, 301] on link "Sign Policy" at bounding box center [1085, 304] width 71 height 24
click at [102, 198] on p "HIPAA Training" at bounding box center [61, 203] width 106 height 13
click at [84, 230] on p "OSHA Training" at bounding box center [60, 234] width 104 height 13
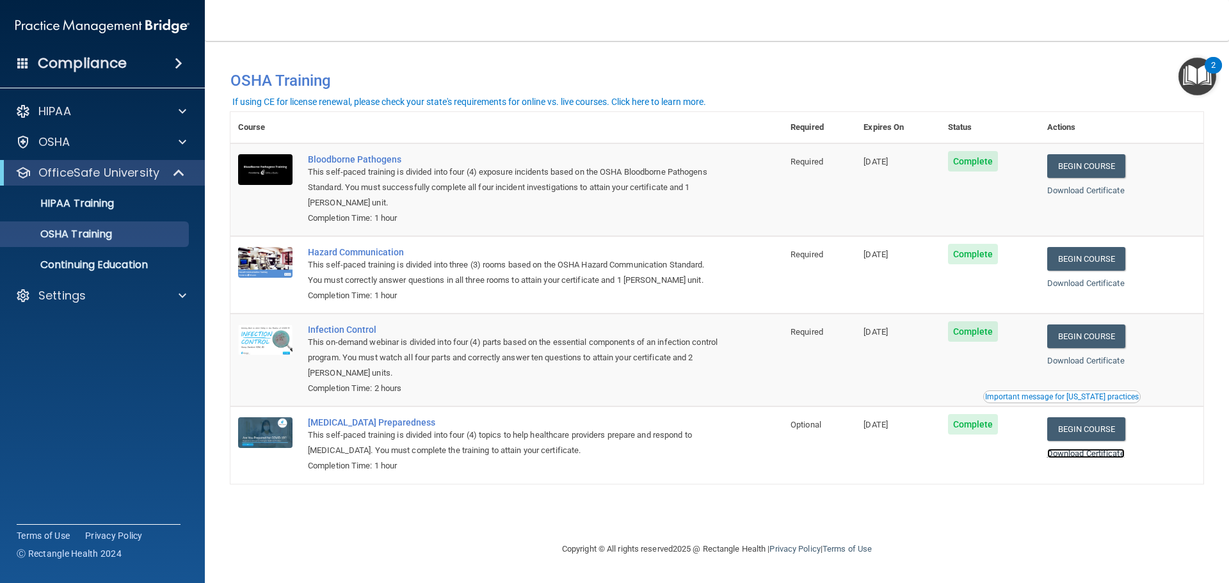
click at [1098, 454] on link "Download Certificate" at bounding box center [1085, 454] width 77 height 10
click at [1085, 362] on link "Download Certificate" at bounding box center [1085, 361] width 77 height 10
click at [1084, 286] on link "Download Certificate" at bounding box center [1085, 283] width 77 height 10
click at [60, 100] on div "HIPAA" at bounding box center [102, 112] width 205 height 26
click at [102, 198] on p "HIPAA Training" at bounding box center [61, 203] width 106 height 13
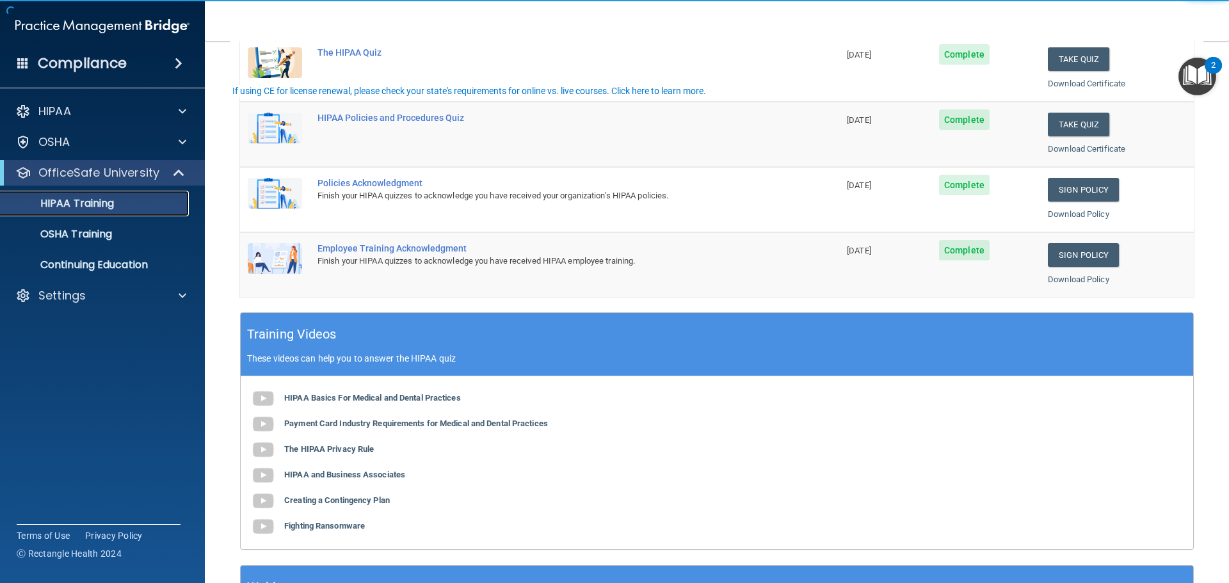
scroll to position [320, 0]
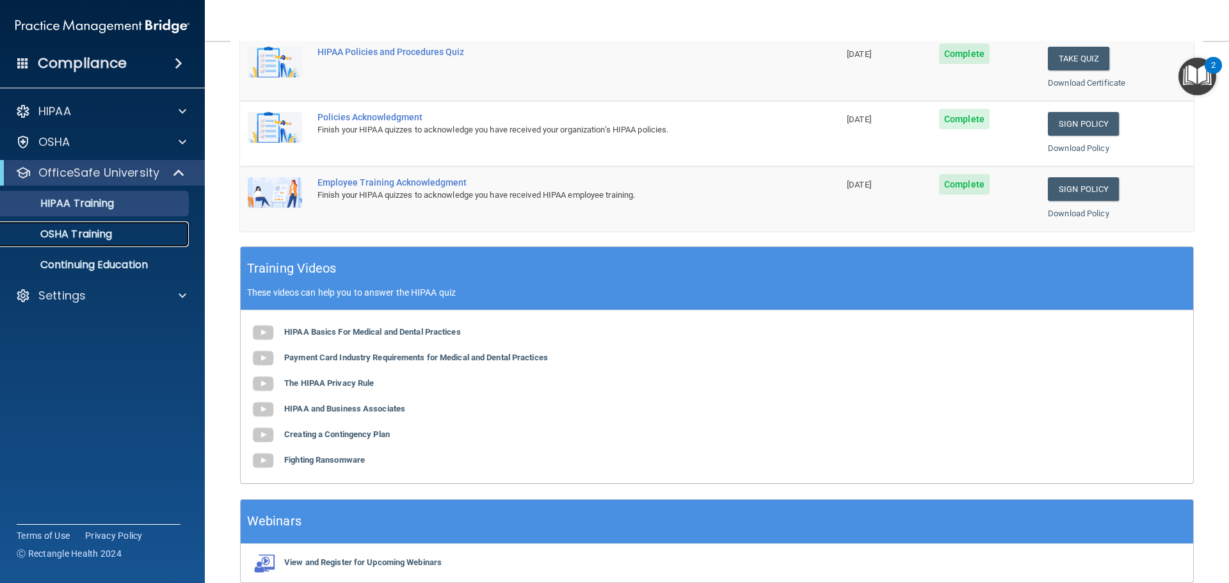
click at [134, 236] on div "OSHA Training" at bounding box center [95, 234] width 175 height 13
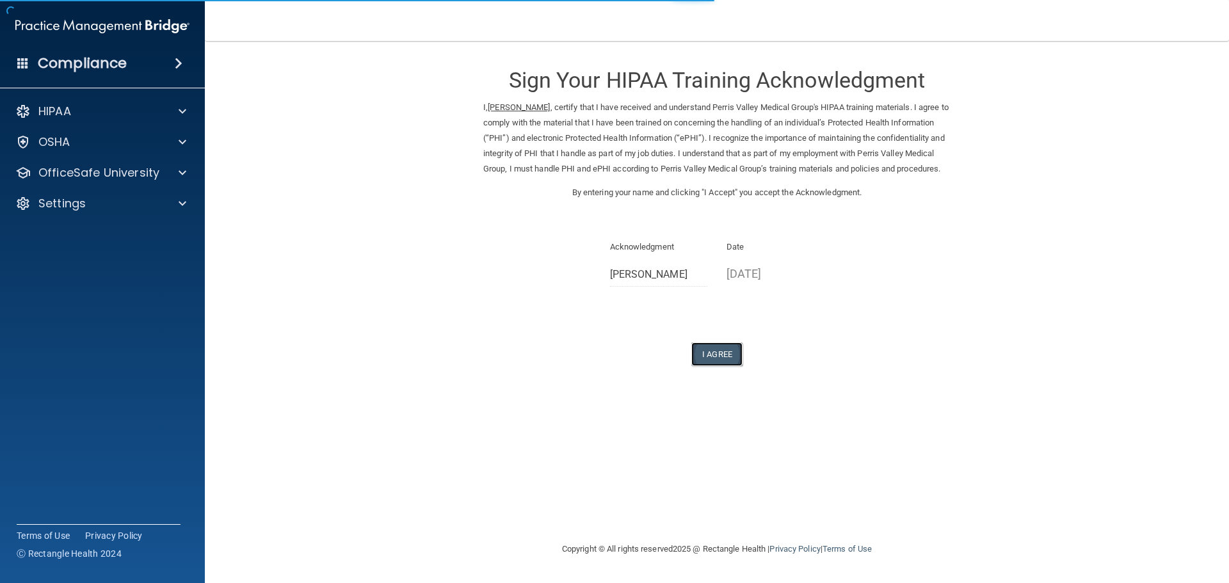
click at [724, 366] on button "I Agree" at bounding box center [716, 354] width 51 height 24
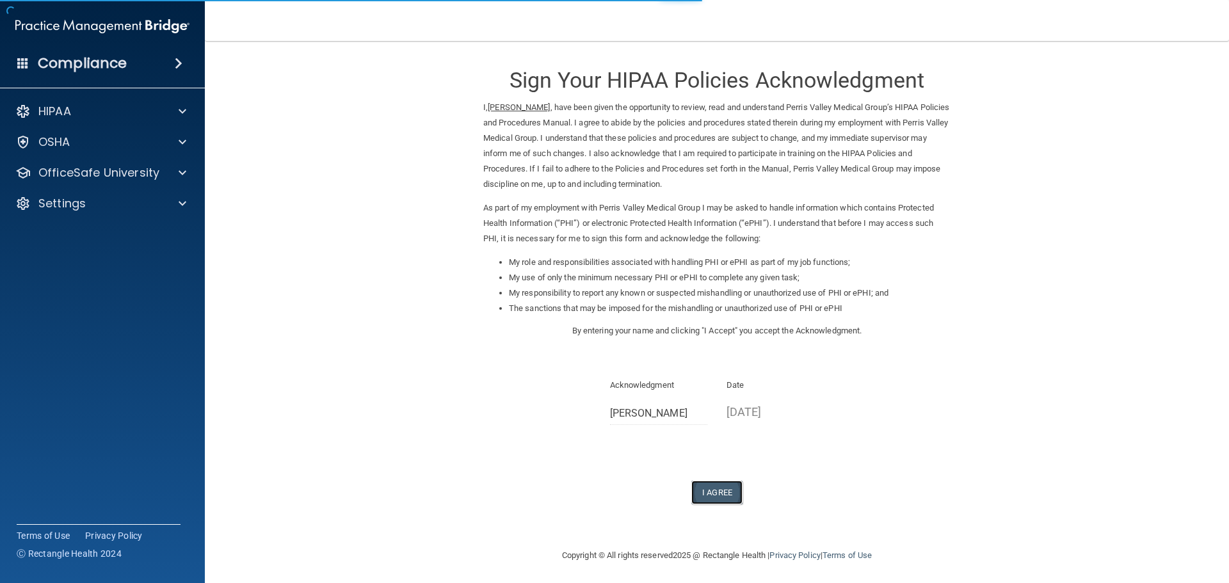
click at [713, 496] on button "I Agree" at bounding box center [716, 493] width 51 height 24
